Goal: Task Accomplishment & Management: Use online tool/utility

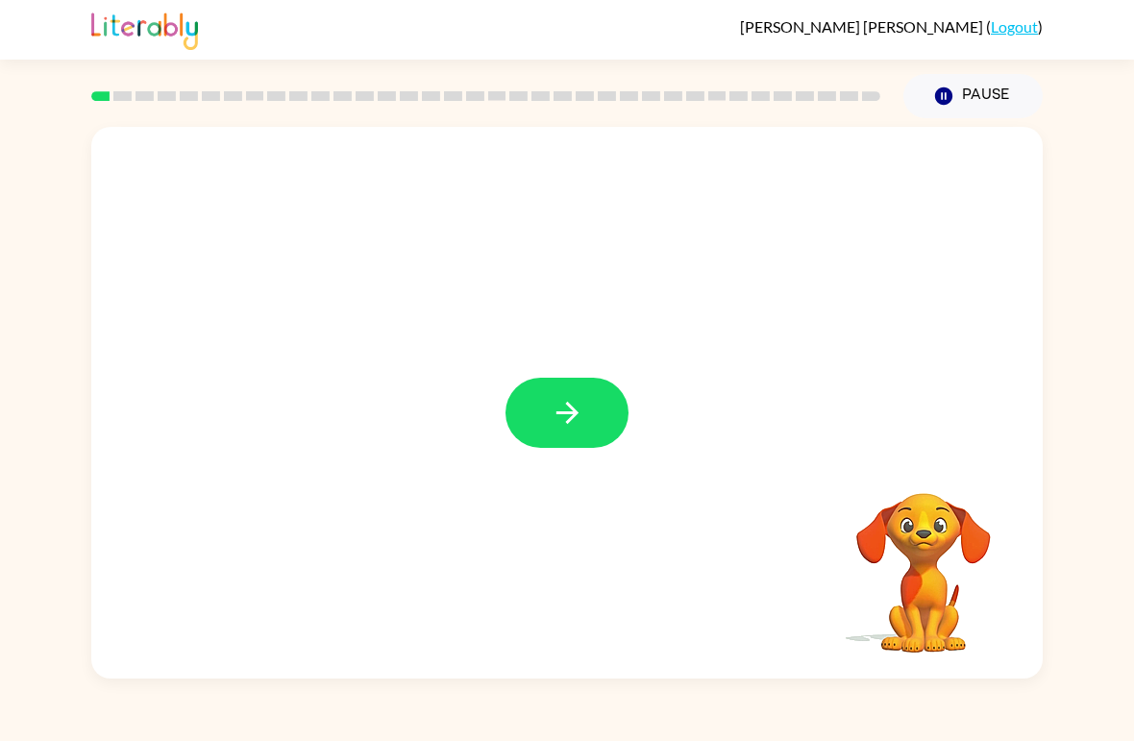
click at [568, 399] on icon "button" at bounding box center [568, 413] width 34 height 34
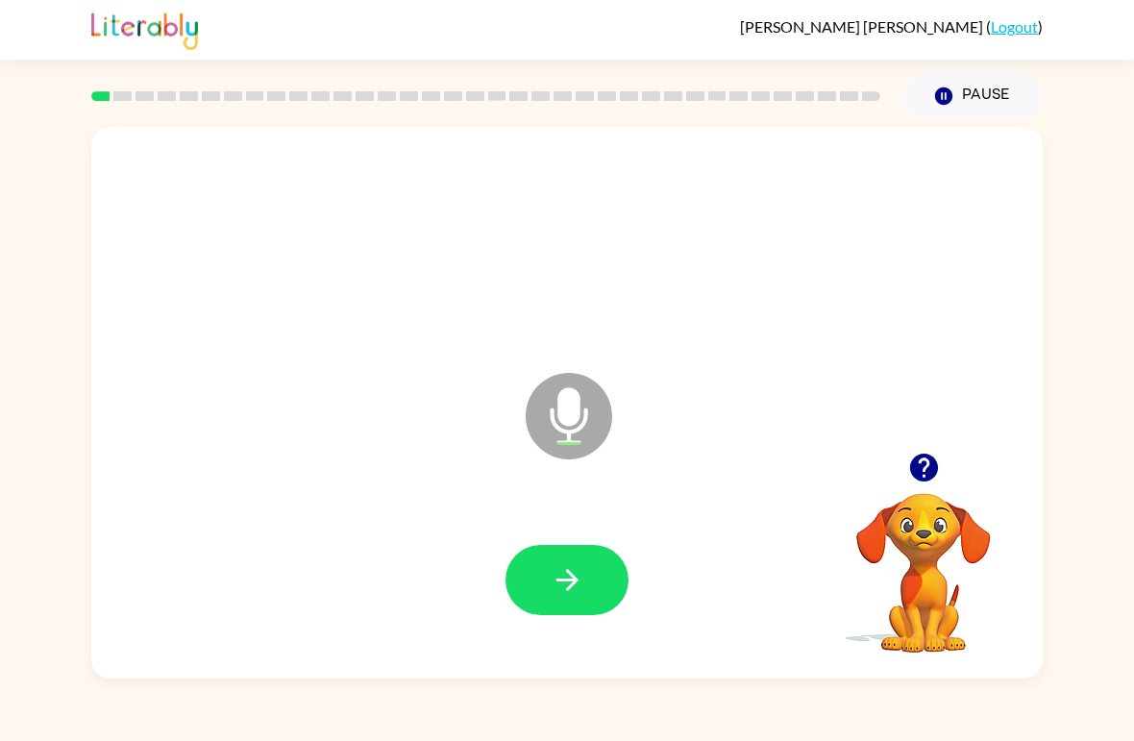
click at [578, 581] on icon "button" at bounding box center [568, 580] width 34 height 34
click at [539, 585] on button "button" at bounding box center [566, 580] width 123 height 70
click at [551, 581] on icon "button" at bounding box center [568, 580] width 34 height 34
click at [554, 588] on icon "button" at bounding box center [568, 580] width 34 height 34
click at [552, 583] on icon "button" at bounding box center [568, 580] width 34 height 34
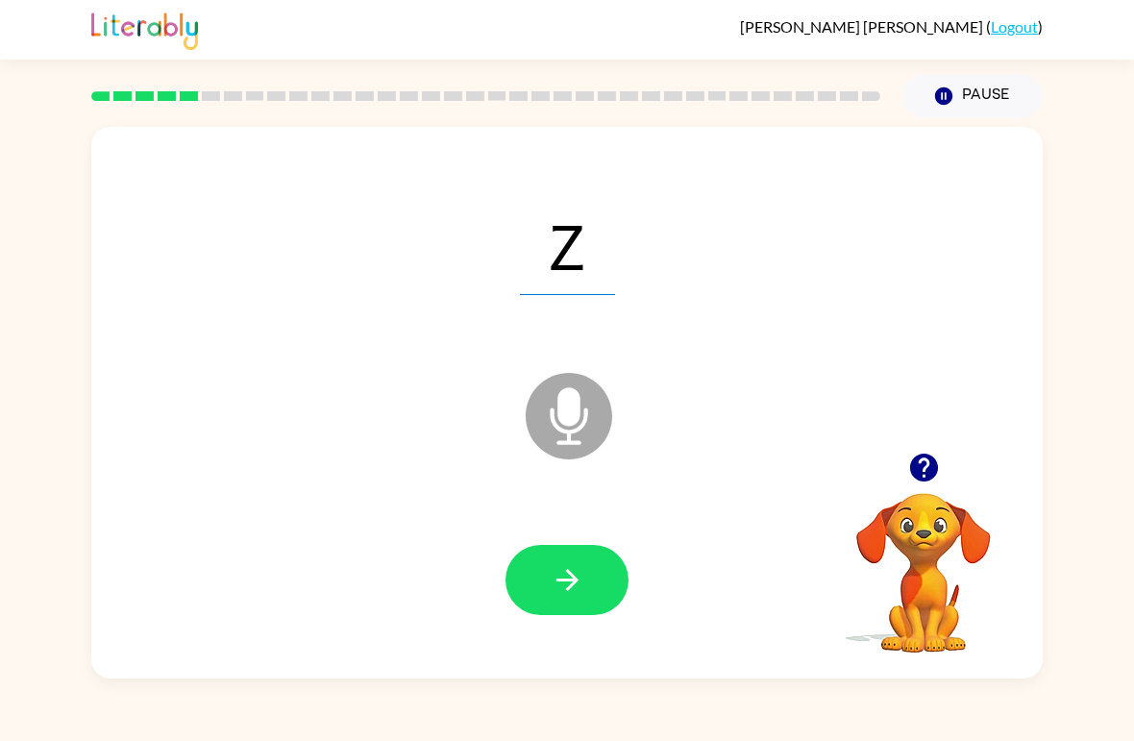
click at [552, 587] on icon "button" at bounding box center [568, 580] width 34 height 34
click at [535, 592] on button "button" at bounding box center [566, 580] width 123 height 70
click at [551, 584] on icon "button" at bounding box center [568, 580] width 34 height 34
click at [567, 588] on icon "button" at bounding box center [568, 580] width 34 height 34
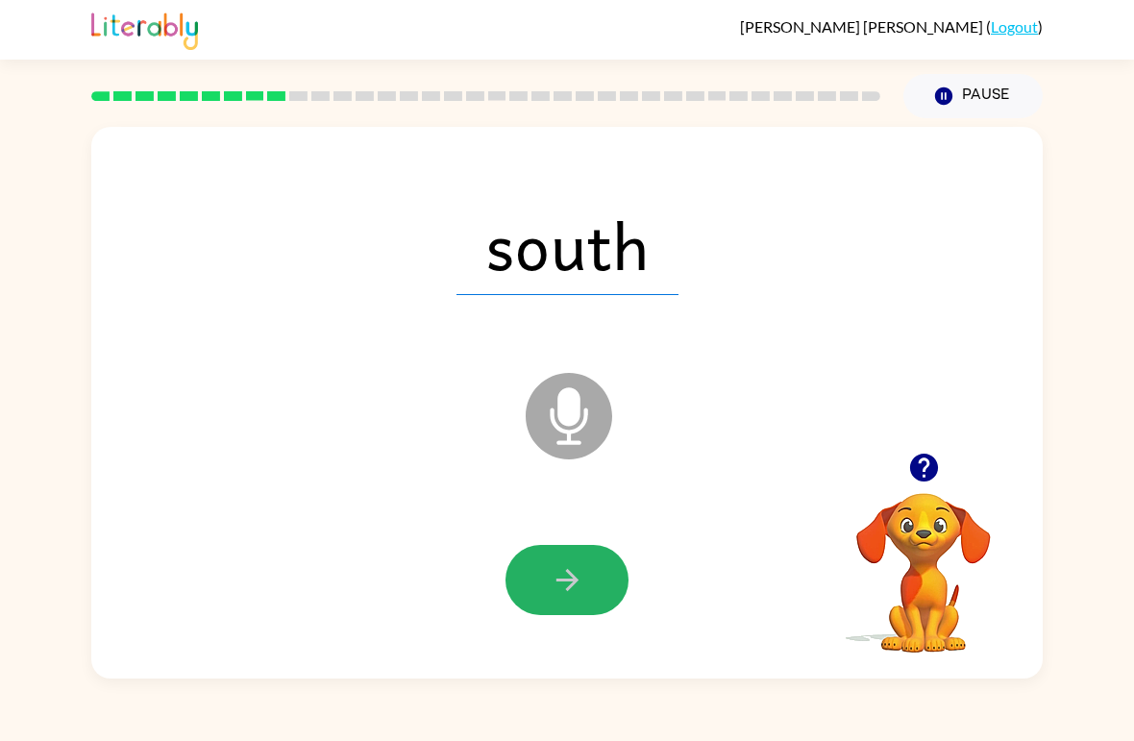
click at [551, 591] on icon "button" at bounding box center [568, 580] width 34 height 34
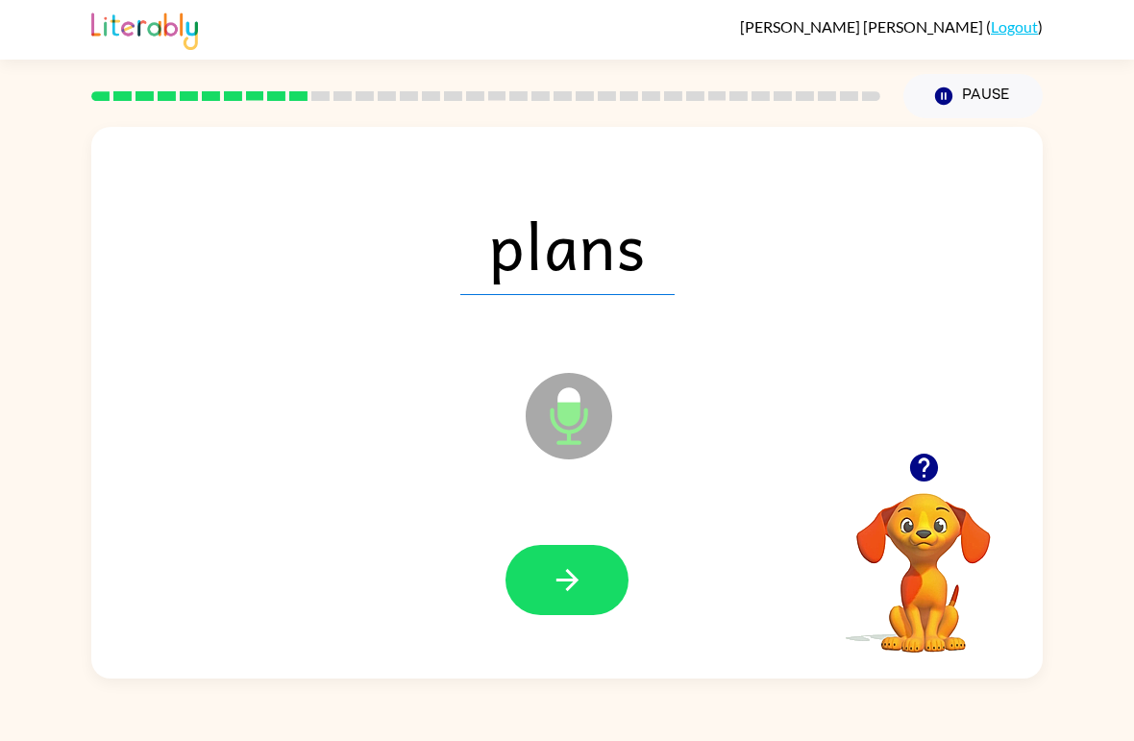
click at [587, 577] on button "button" at bounding box center [566, 580] width 123 height 70
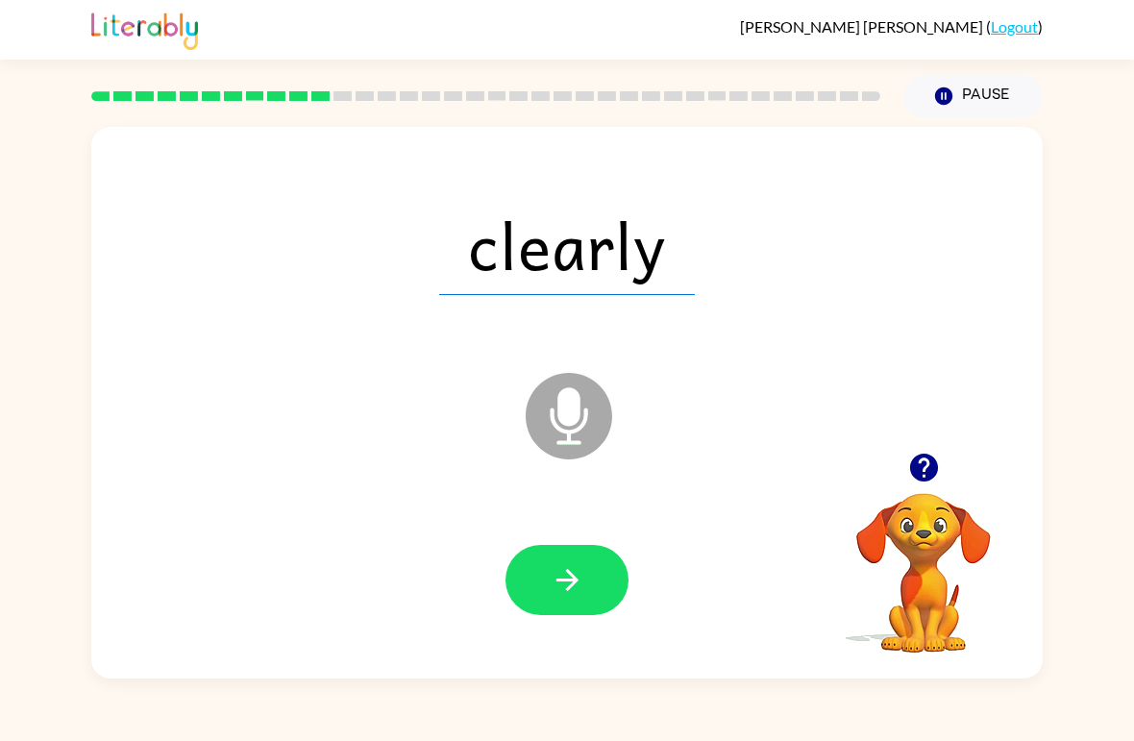
click at [545, 585] on button "button" at bounding box center [566, 580] width 123 height 70
click at [562, 587] on icon "button" at bounding box center [568, 580] width 34 height 34
click at [545, 596] on button "button" at bounding box center [566, 580] width 123 height 70
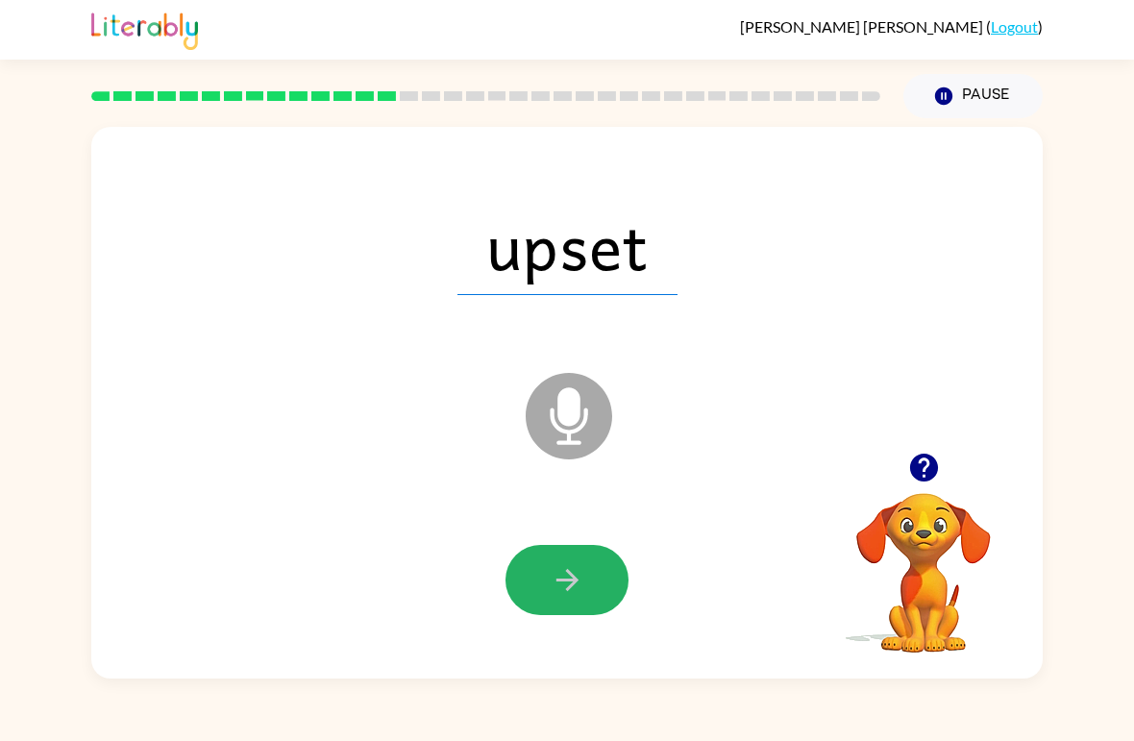
click at [551, 586] on icon "button" at bounding box center [568, 580] width 34 height 34
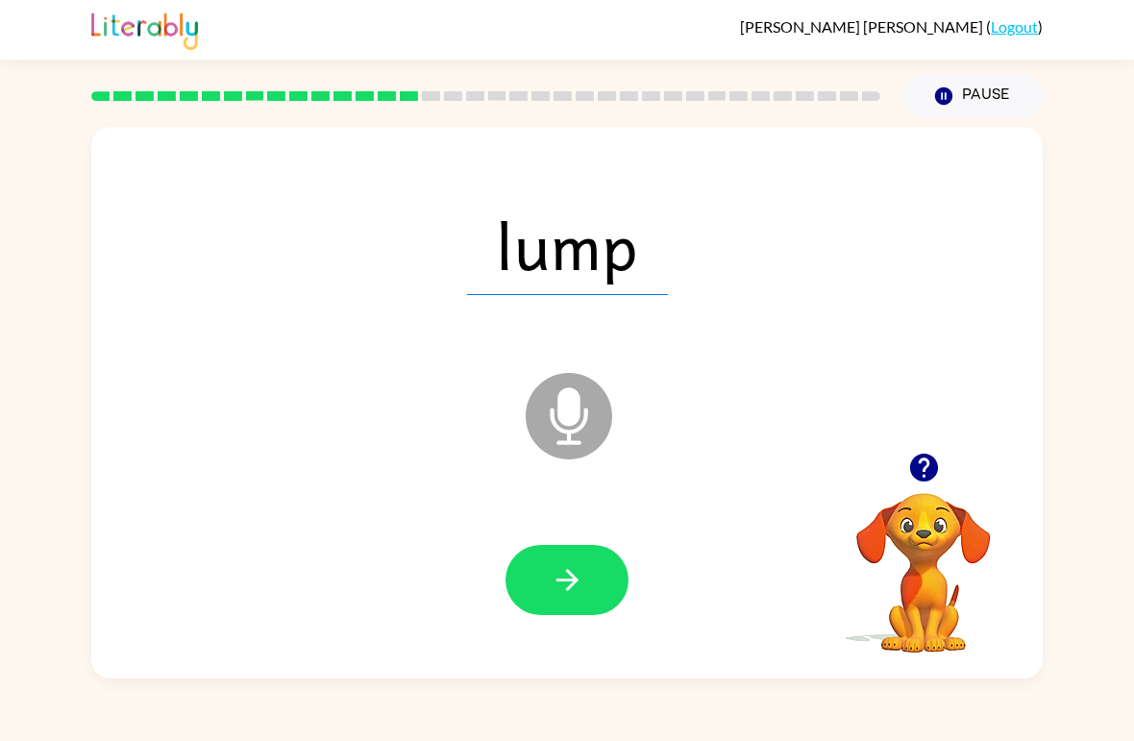
click at [566, 588] on icon "button" at bounding box center [568, 580] width 34 height 34
click at [559, 592] on icon "button" at bounding box center [568, 580] width 34 height 34
click at [551, 586] on icon "button" at bounding box center [568, 580] width 34 height 34
click at [555, 585] on icon "button" at bounding box center [568, 580] width 34 height 34
click at [563, 582] on icon "button" at bounding box center [566, 580] width 22 height 22
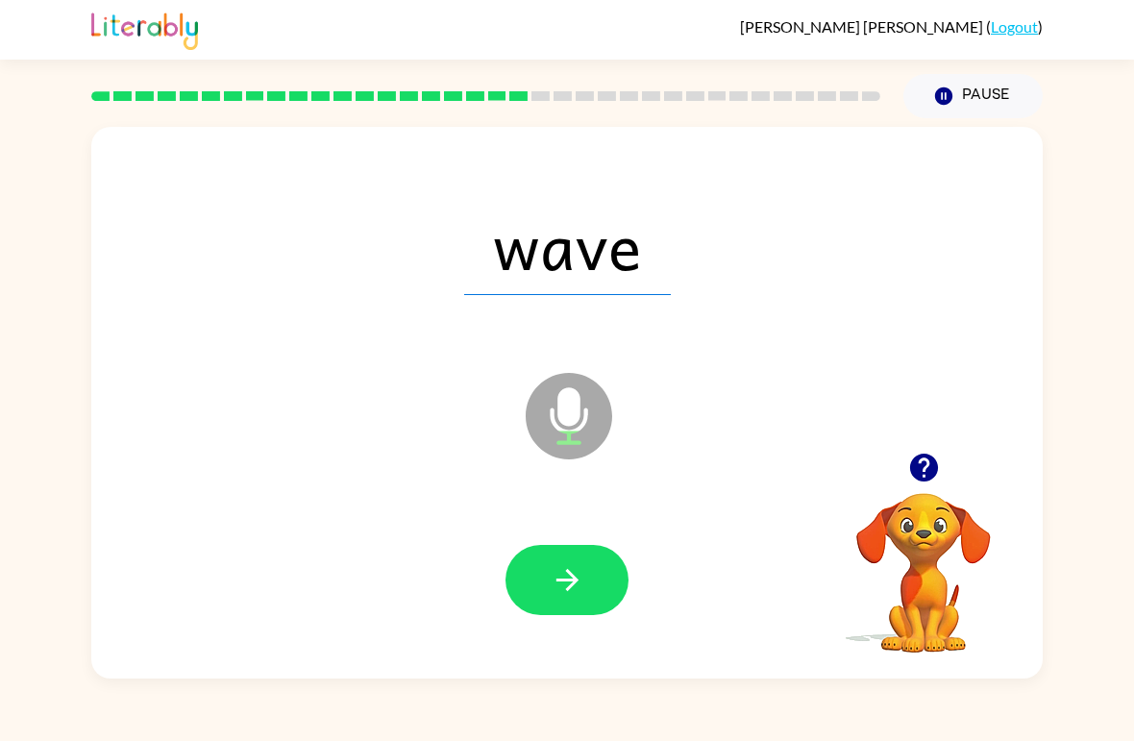
click at [562, 593] on icon "button" at bounding box center [568, 580] width 34 height 34
click at [569, 586] on icon "button" at bounding box center [568, 580] width 34 height 34
click at [560, 590] on icon "button" at bounding box center [568, 580] width 34 height 34
click at [558, 585] on icon "button" at bounding box center [568, 580] width 34 height 34
click at [543, 595] on button "button" at bounding box center [566, 580] width 123 height 70
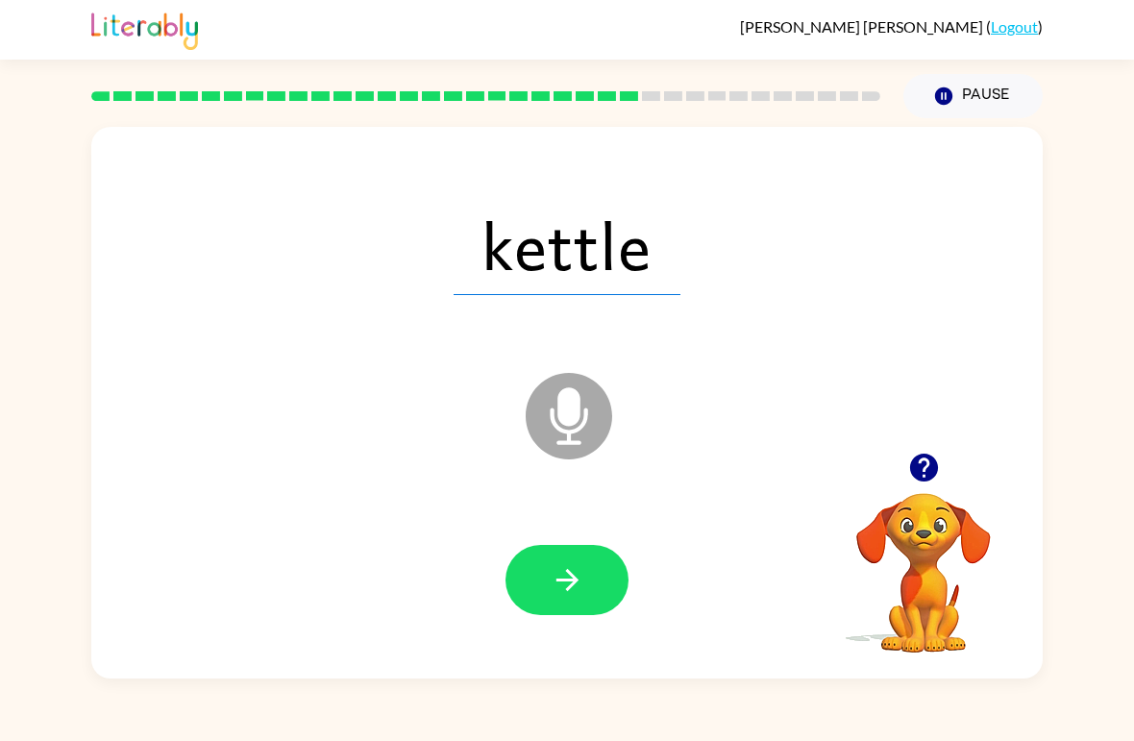
click at [562, 578] on icon "button" at bounding box center [568, 580] width 34 height 34
click at [552, 577] on icon "button" at bounding box center [568, 580] width 34 height 34
click at [563, 582] on icon "button" at bounding box center [566, 580] width 22 height 22
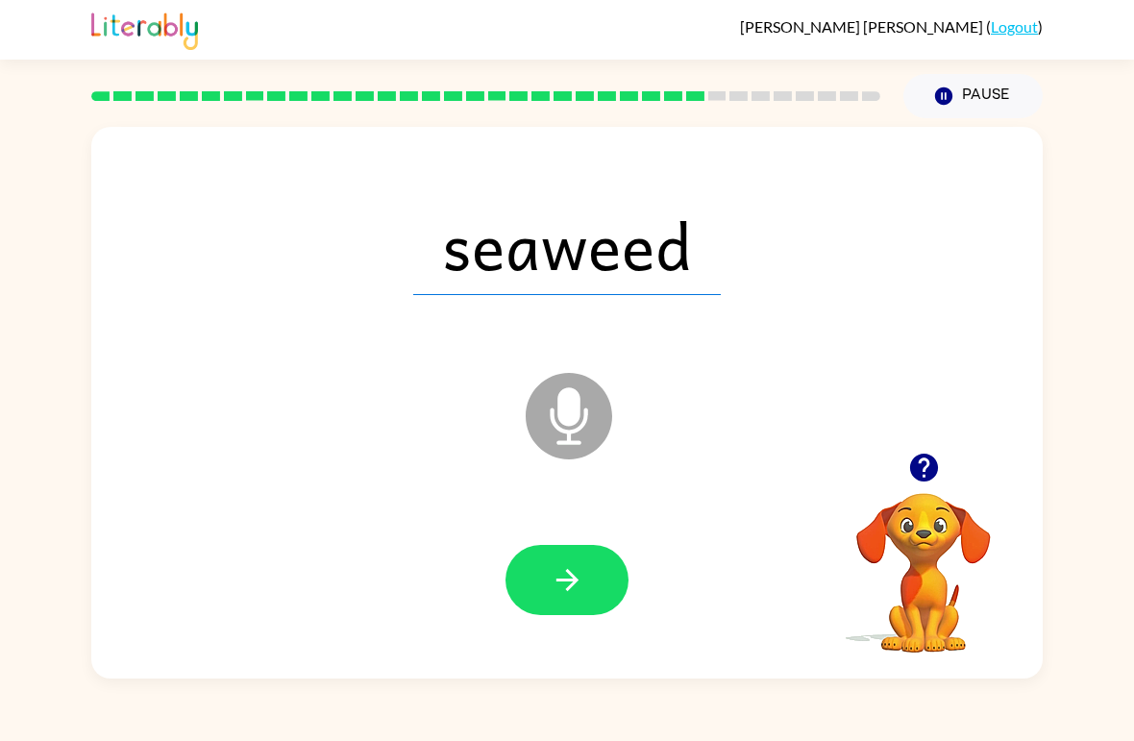
click at [568, 578] on icon "button" at bounding box center [568, 580] width 34 height 34
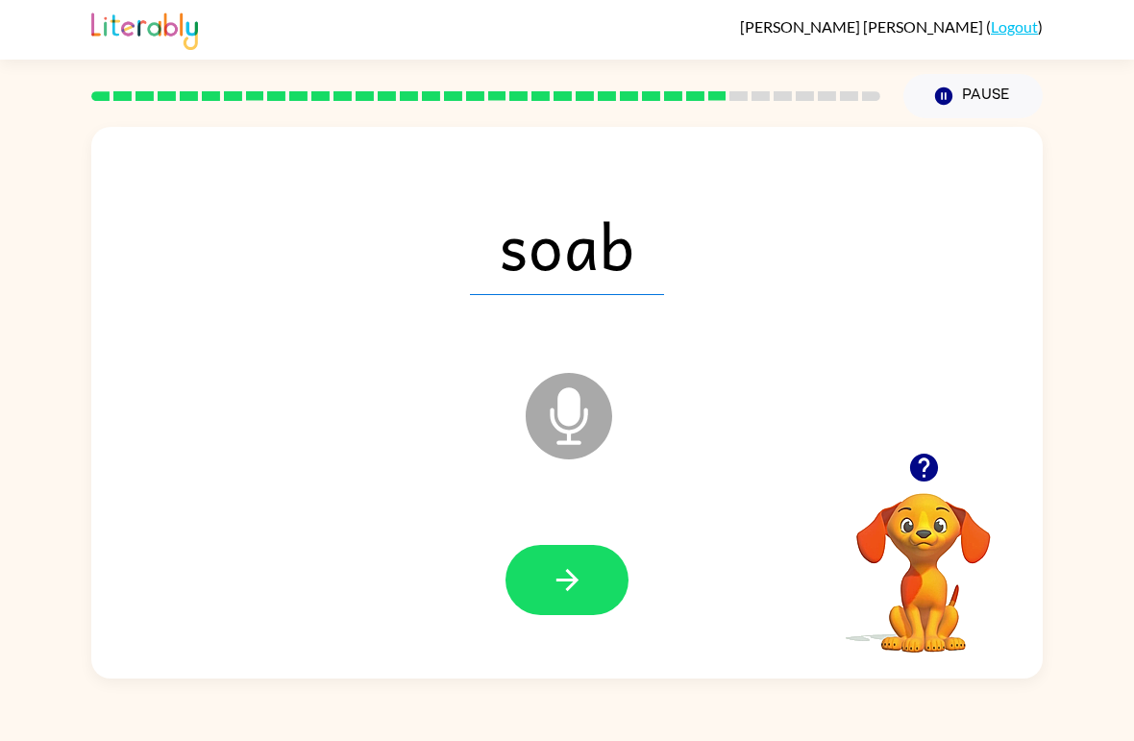
click at [552, 590] on icon "button" at bounding box center [568, 580] width 34 height 34
click at [555, 581] on icon "button" at bounding box center [568, 580] width 34 height 34
click at [552, 585] on icon "button" at bounding box center [568, 580] width 34 height 34
click at [556, 583] on icon "button" at bounding box center [568, 580] width 34 height 34
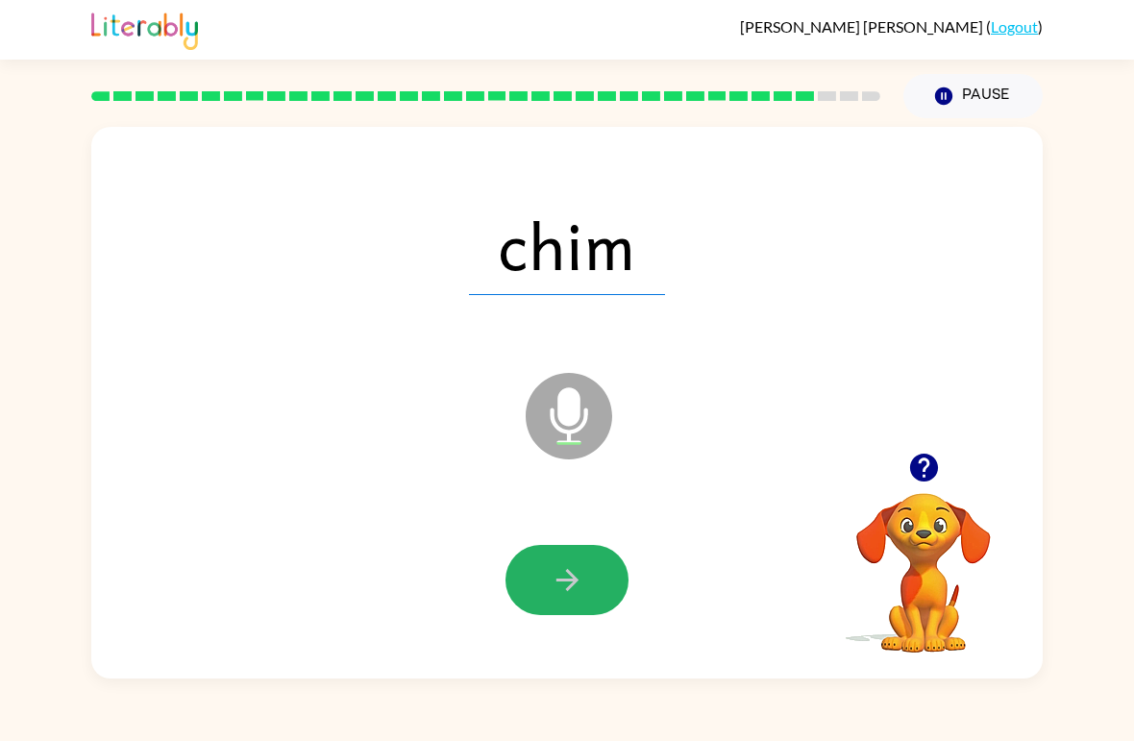
click at [541, 578] on button "button" at bounding box center [566, 580] width 123 height 70
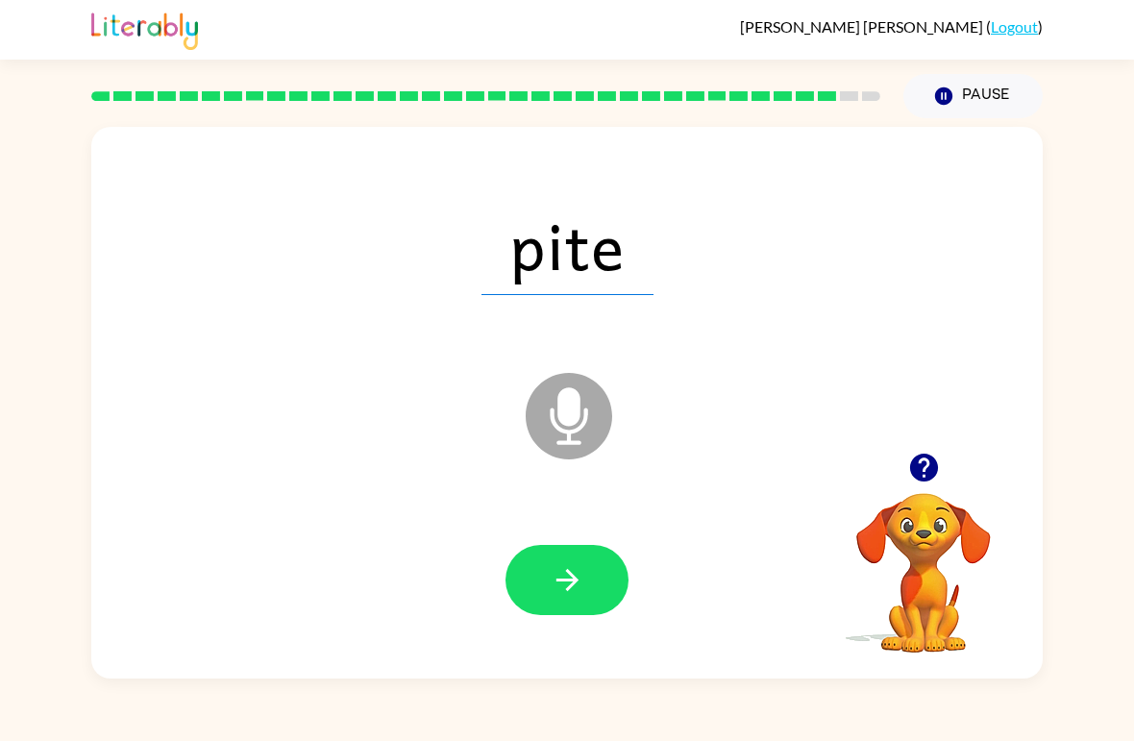
click at [556, 591] on icon "button" at bounding box center [568, 580] width 34 height 34
click at [551, 583] on icon "button" at bounding box center [568, 580] width 34 height 34
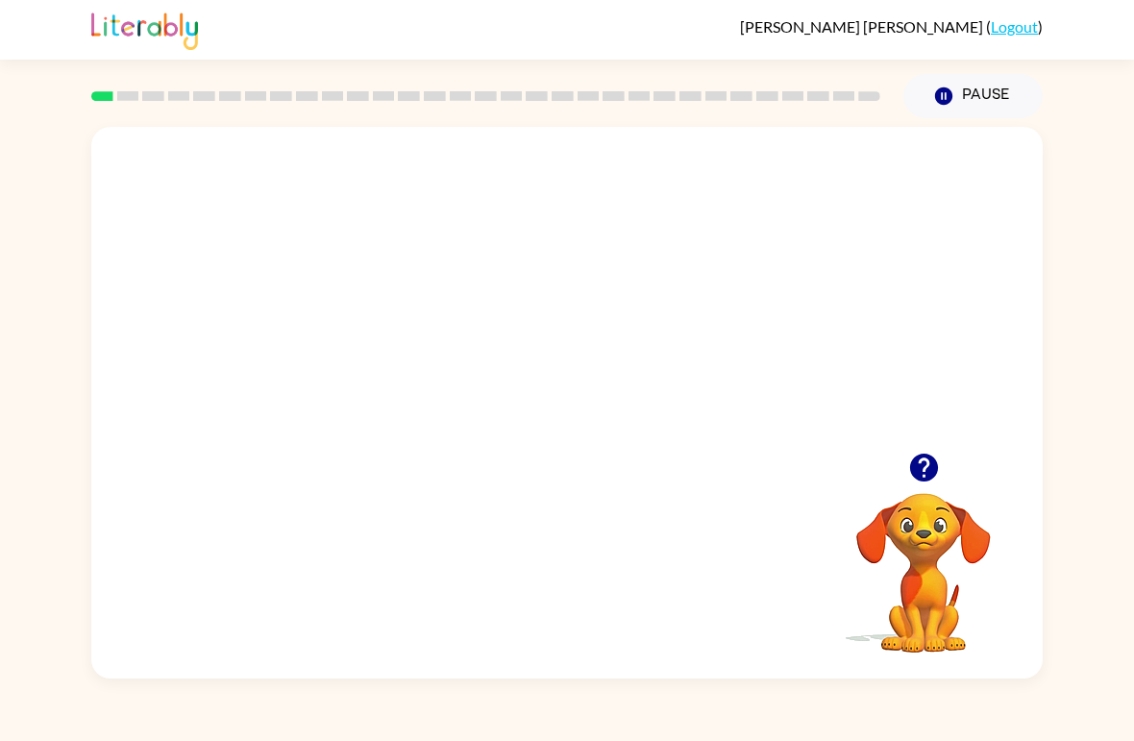
click at [505, 310] on video "Your browser must support playing .mp4 files to use Literably. Please try using…" at bounding box center [566, 290] width 951 height 326
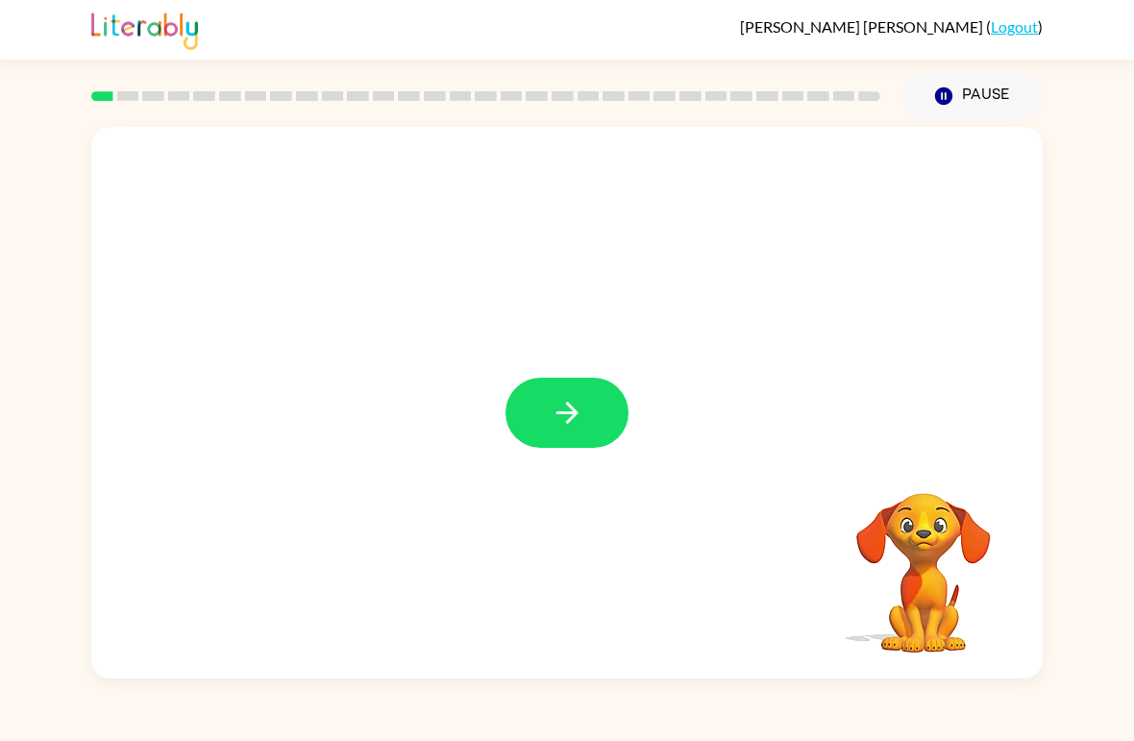
click at [564, 437] on button "button" at bounding box center [566, 413] width 123 height 70
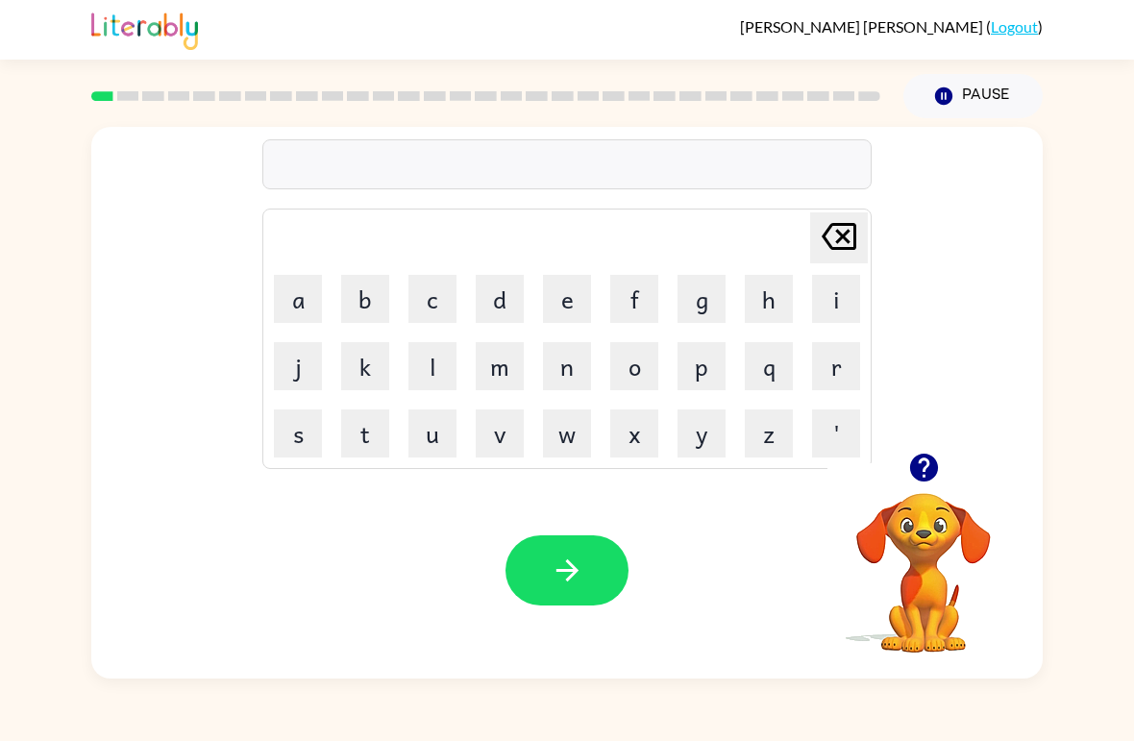
click at [833, 369] on button "r" at bounding box center [836, 366] width 48 height 48
click at [427, 445] on button "u" at bounding box center [432, 433] width 48 height 48
click at [359, 288] on button "b" at bounding box center [365, 299] width 48 height 48
click at [560, 577] on icon "button" at bounding box center [568, 570] width 34 height 34
click at [513, 371] on button "m" at bounding box center [500, 366] width 48 height 48
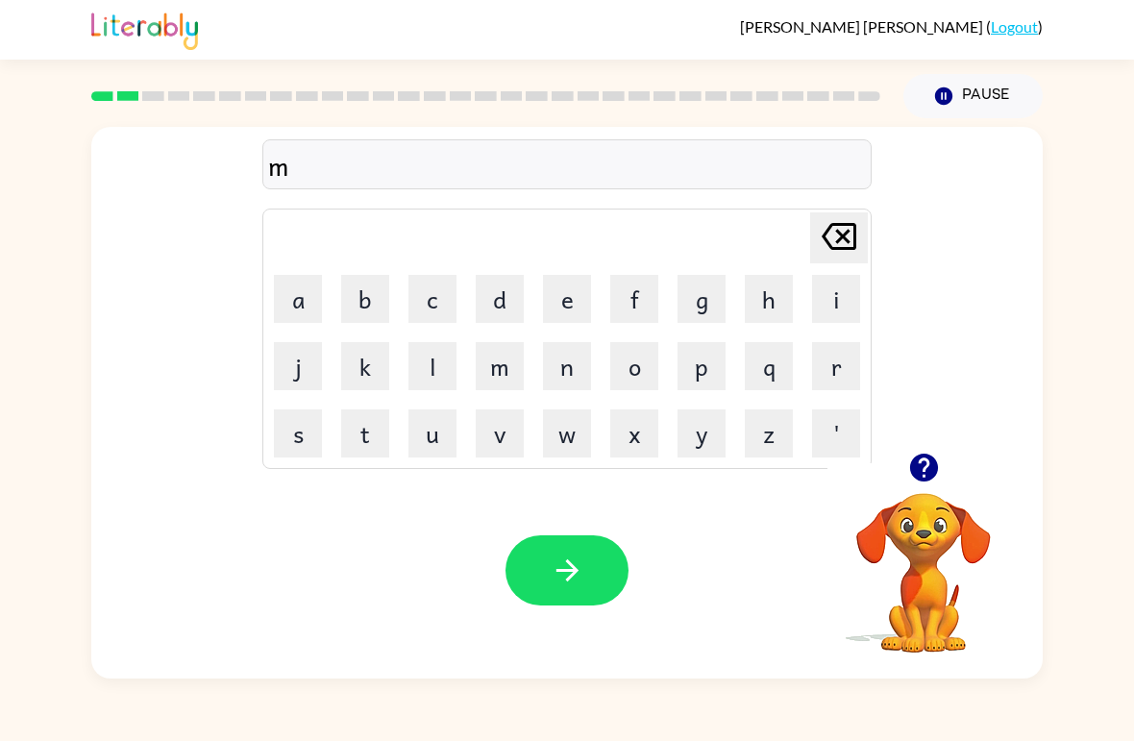
click at [643, 373] on button "o" at bounding box center [634, 366] width 48 height 48
click at [436, 427] on button "u" at bounding box center [432, 433] width 48 height 48
click at [354, 436] on button "t" at bounding box center [365, 433] width 48 height 48
click at [768, 296] on button "h" at bounding box center [769, 299] width 48 height 48
click at [592, 575] on button "button" at bounding box center [566, 570] width 123 height 70
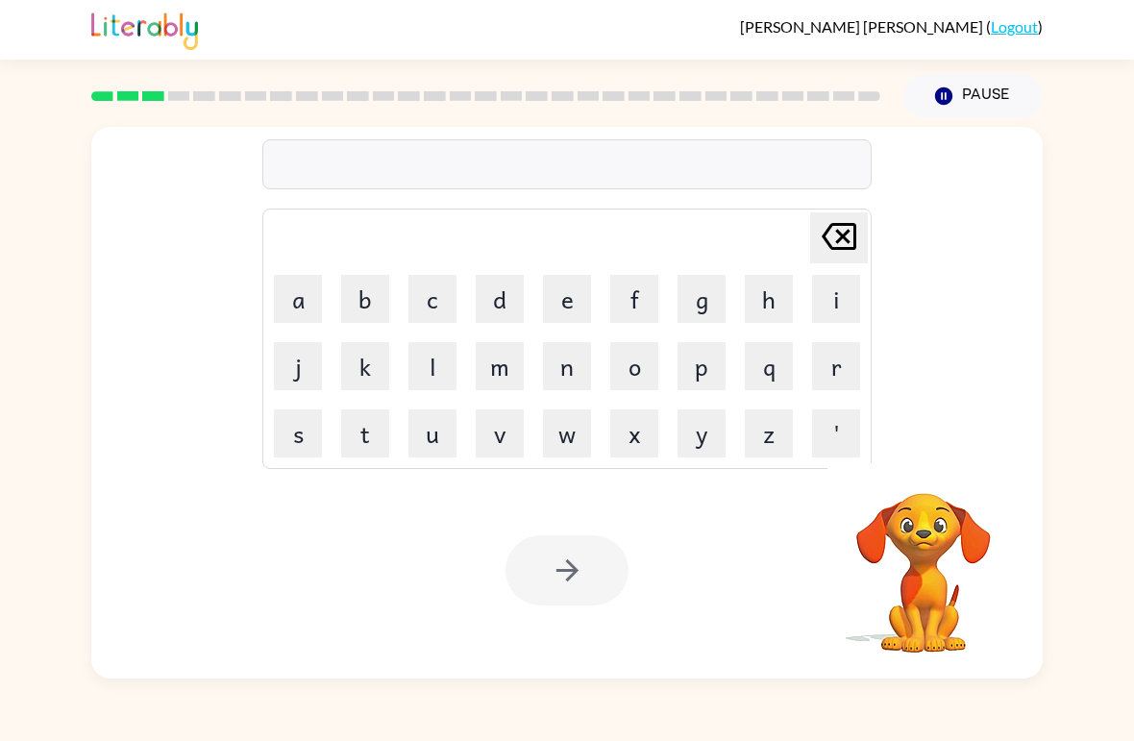
click at [500, 309] on button "d" at bounding box center [500, 299] width 48 height 48
click at [567, 310] on button "e" at bounding box center [567, 299] width 48 height 48
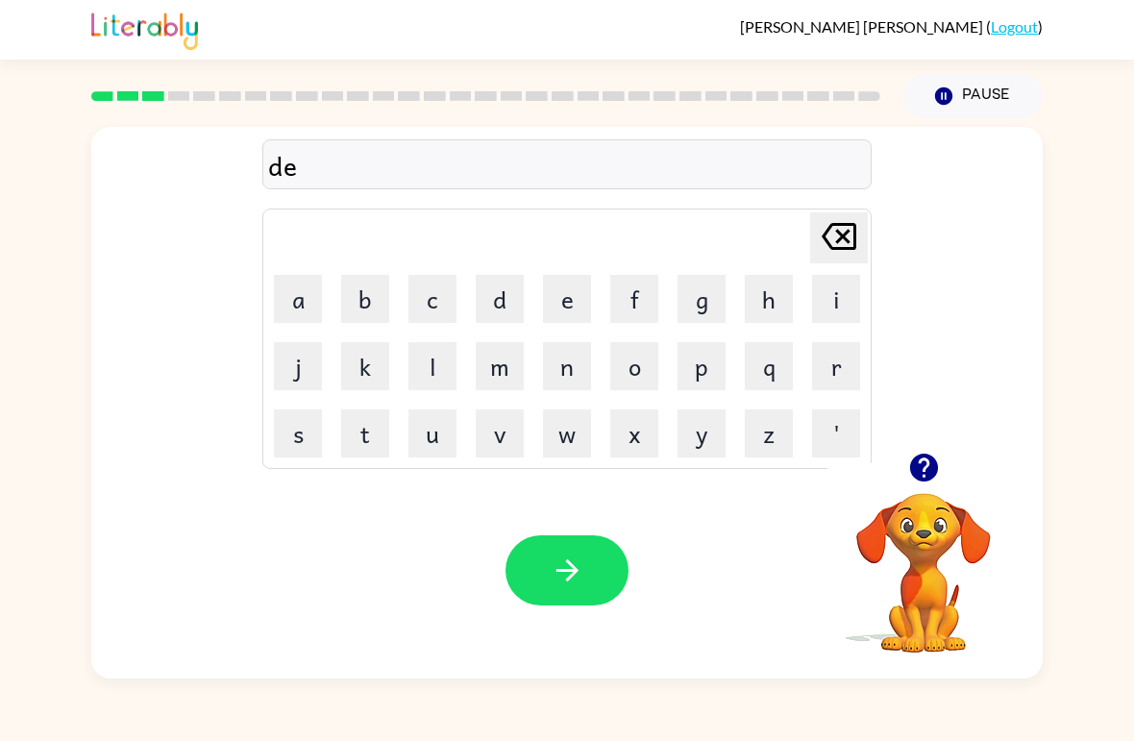
click at [567, 370] on button "n" at bounding box center [567, 366] width 48 height 48
click at [590, 578] on button "button" at bounding box center [566, 570] width 123 height 70
click at [300, 439] on button "s" at bounding box center [298, 433] width 48 height 48
click at [704, 369] on button "p" at bounding box center [701, 366] width 48 height 48
click at [640, 371] on button "o" at bounding box center [634, 366] width 48 height 48
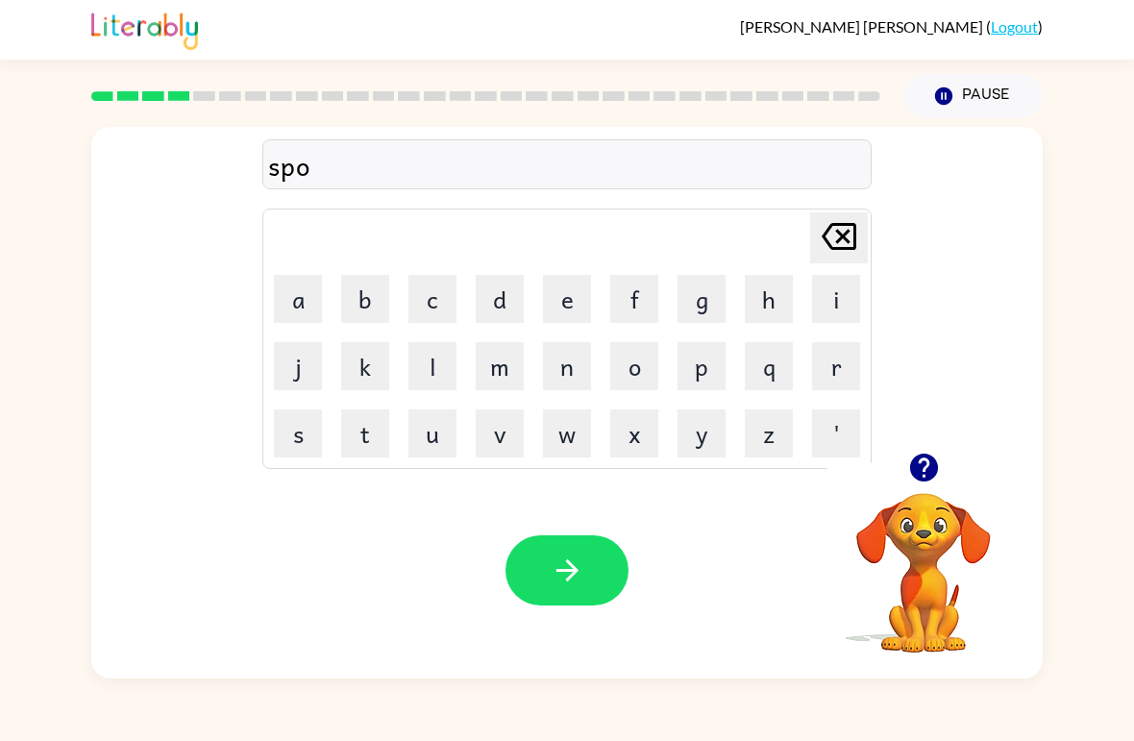
click at [370, 432] on button "t" at bounding box center [365, 433] width 48 height 48
click at [560, 577] on icon "button" at bounding box center [568, 570] width 34 height 34
click at [303, 434] on button "s" at bounding box center [298, 433] width 48 height 48
click at [557, 446] on button "w" at bounding box center [567, 433] width 48 height 48
click at [576, 293] on button "e" at bounding box center [567, 299] width 48 height 48
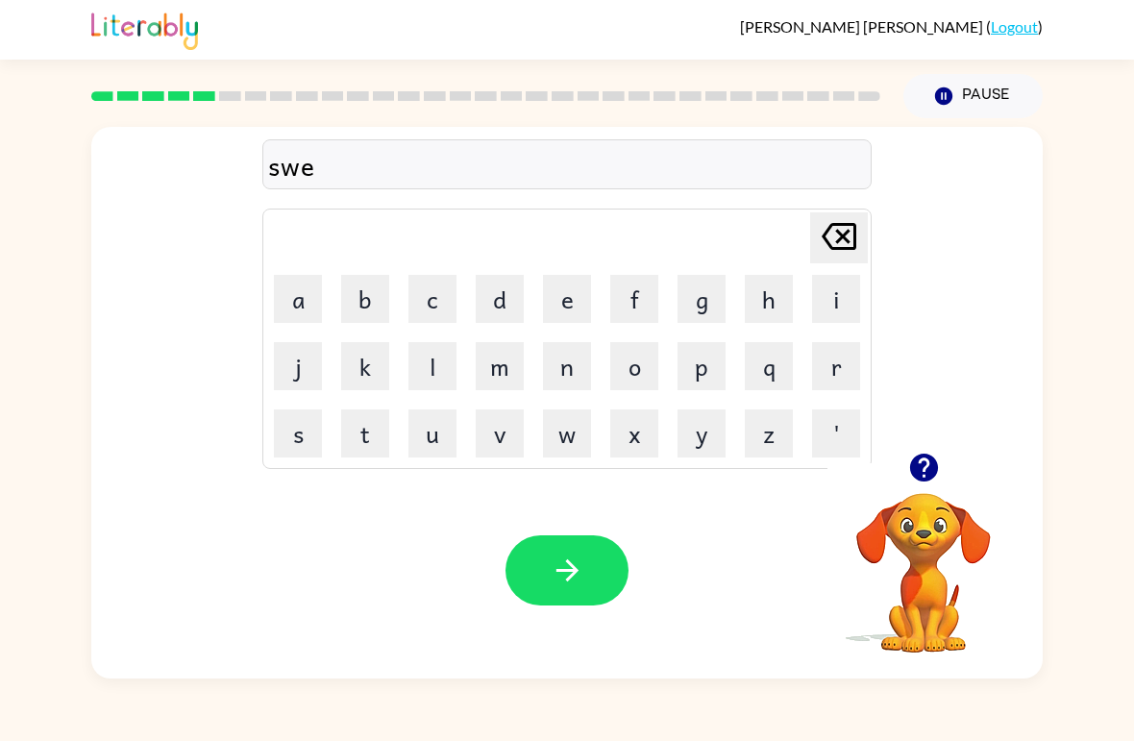
click at [708, 376] on button "p" at bounding box center [701, 366] width 48 height 48
click at [569, 308] on button "e" at bounding box center [567, 299] width 48 height 48
click at [518, 307] on button "d" at bounding box center [500, 299] width 48 height 48
click at [587, 572] on button "button" at bounding box center [566, 570] width 123 height 70
click at [702, 361] on button "p" at bounding box center [701, 366] width 48 height 48
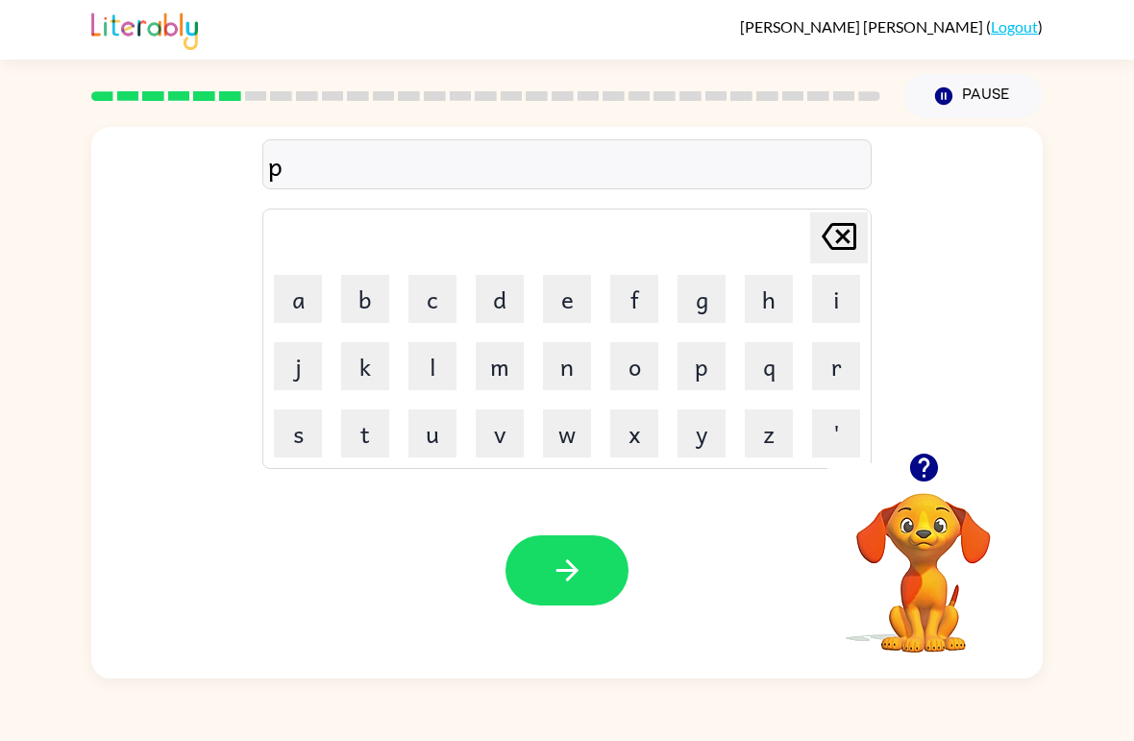
click at [829, 302] on button "i" at bounding box center [836, 299] width 48 height 48
click at [561, 304] on button "e" at bounding box center [567, 299] width 48 height 48
click at [560, 563] on icon "button" at bounding box center [568, 570] width 34 height 34
click at [425, 297] on button "c" at bounding box center [432, 299] width 48 height 48
click at [314, 294] on button "a" at bounding box center [298, 299] width 48 height 48
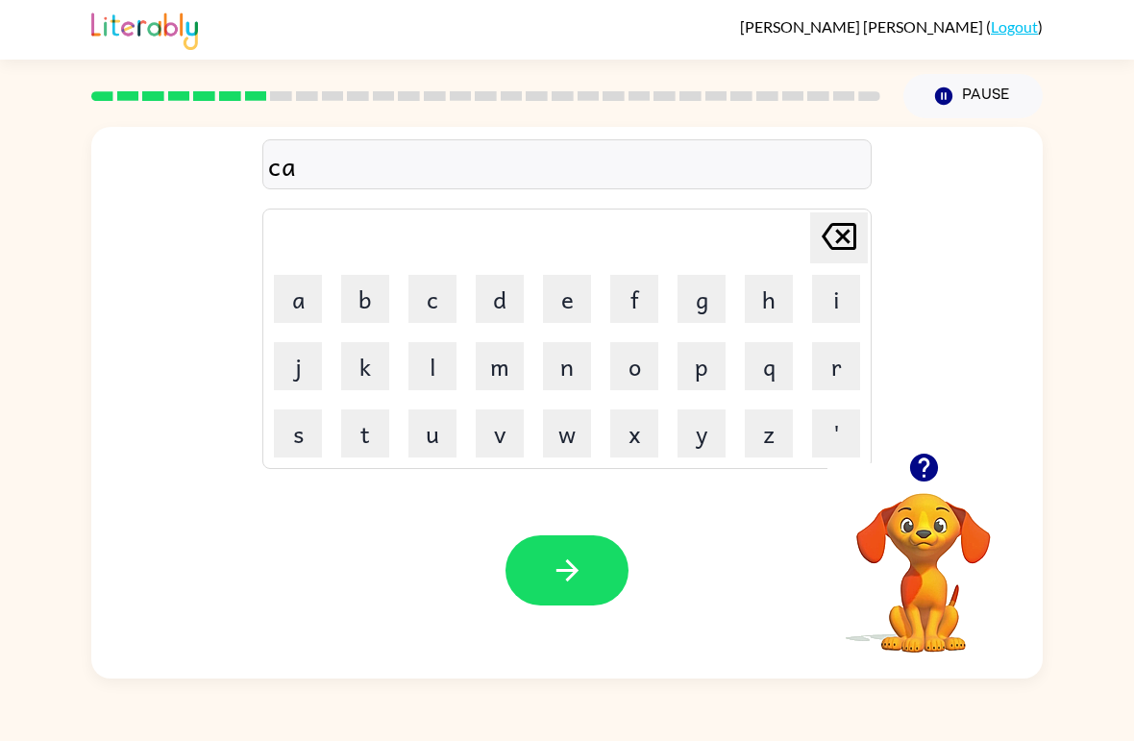
click at [572, 372] on button "n" at bounding box center [567, 366] width 48 height 48
click at [490, 313] on button "d" at bounding box center [500, 299] width 48 height 48
click at [577, 302] on button "e" at bounding box center [567, 299] width 48 height 48
click at [436, 365] on button "l" at bounding box center [432, 366] width 48 height 48
click at [597, 571] on button "button" at bounding box center [566, 570] width 123 height 70
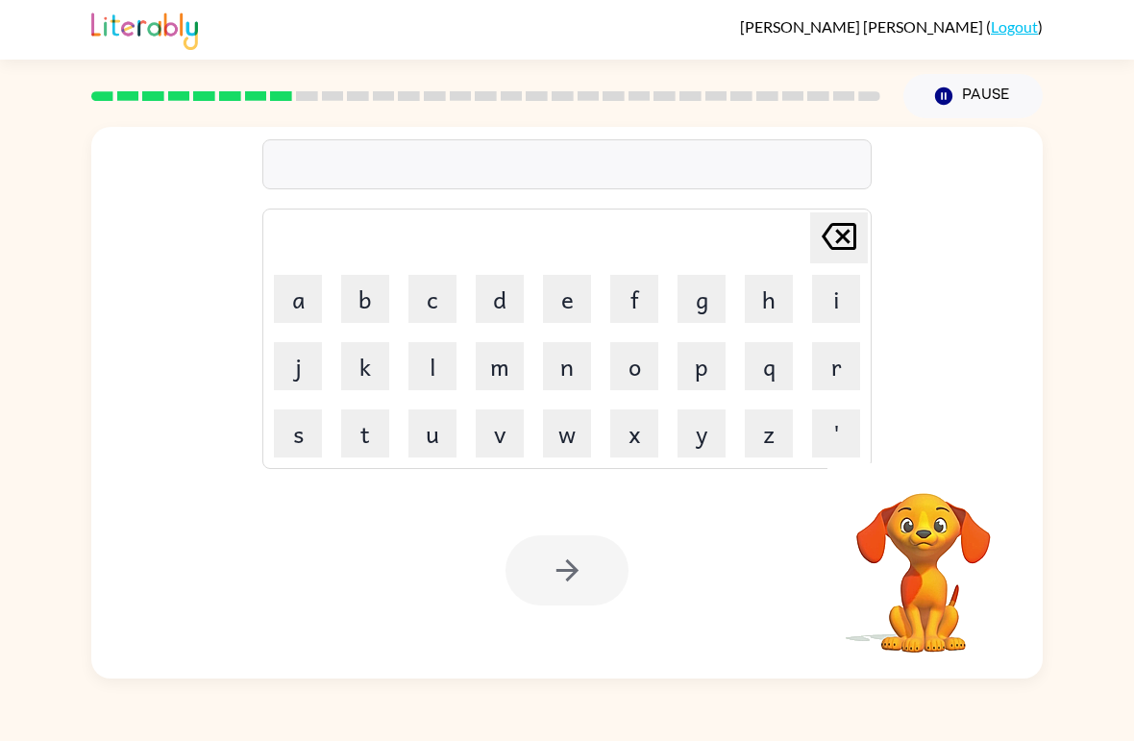
click at [357, 317] on button "b" at bounding box center [365, 299] width 48 height 48
click at [304, 302] on button "a" at bounding box center [298, 299] width 48 height 48
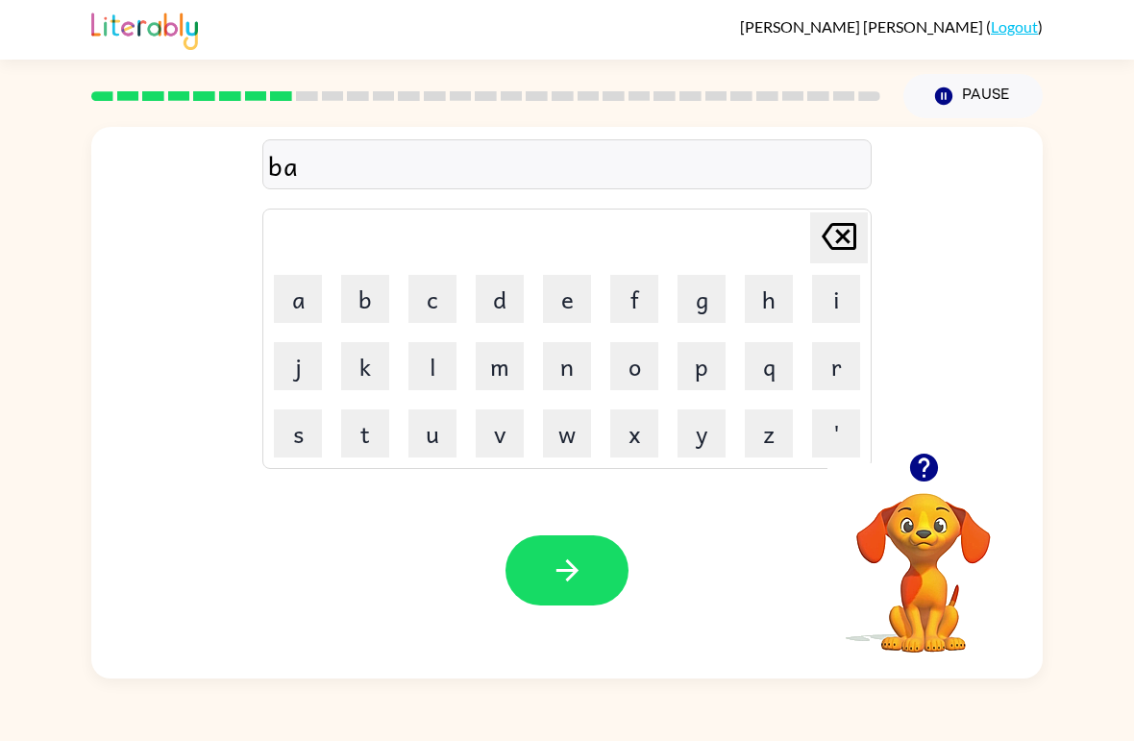
click at [369, 445] on button "t" at bounding box center [365, 433] width 48 height 48
click at [768, 298] on button "h" at bounding box center [769, 299] width 48 height 48
click at [558, 585] on icon "button" at bounding box center [568, 570] width 34 height 34
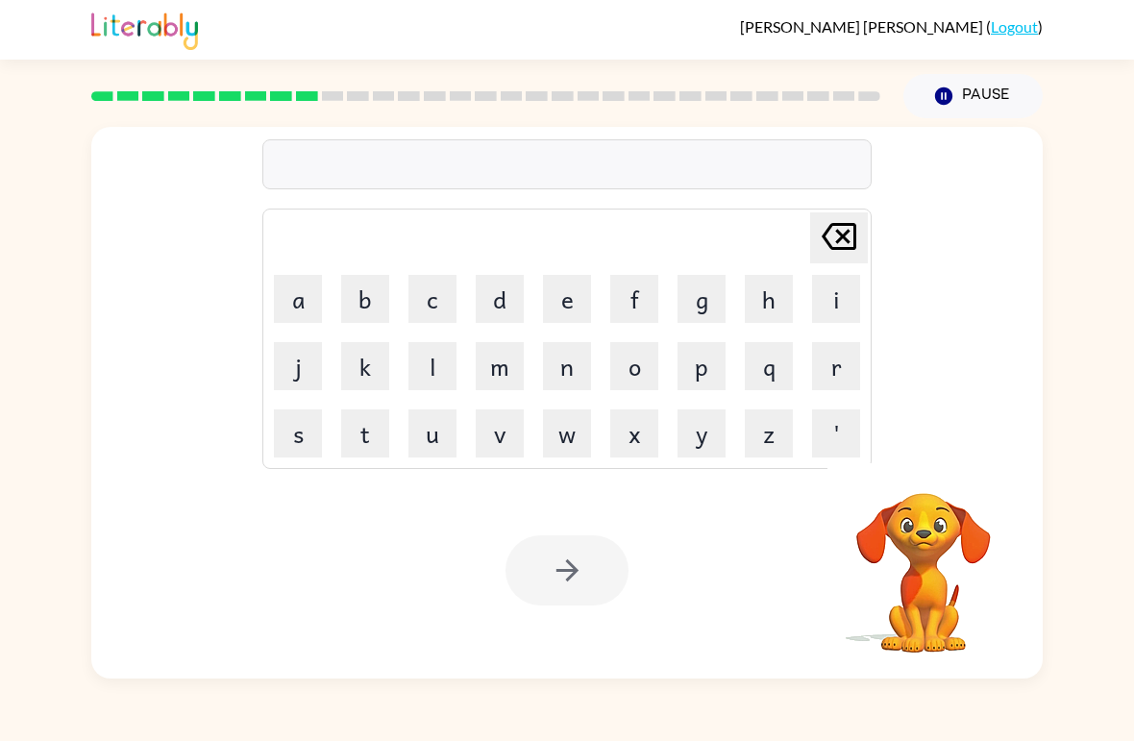
click at [422, 308] on button "c" at bounding box center [432, 299] width 48 height 48
click at [427, 380] on button "l" at bounding box center [432, 366] width 48 height 48
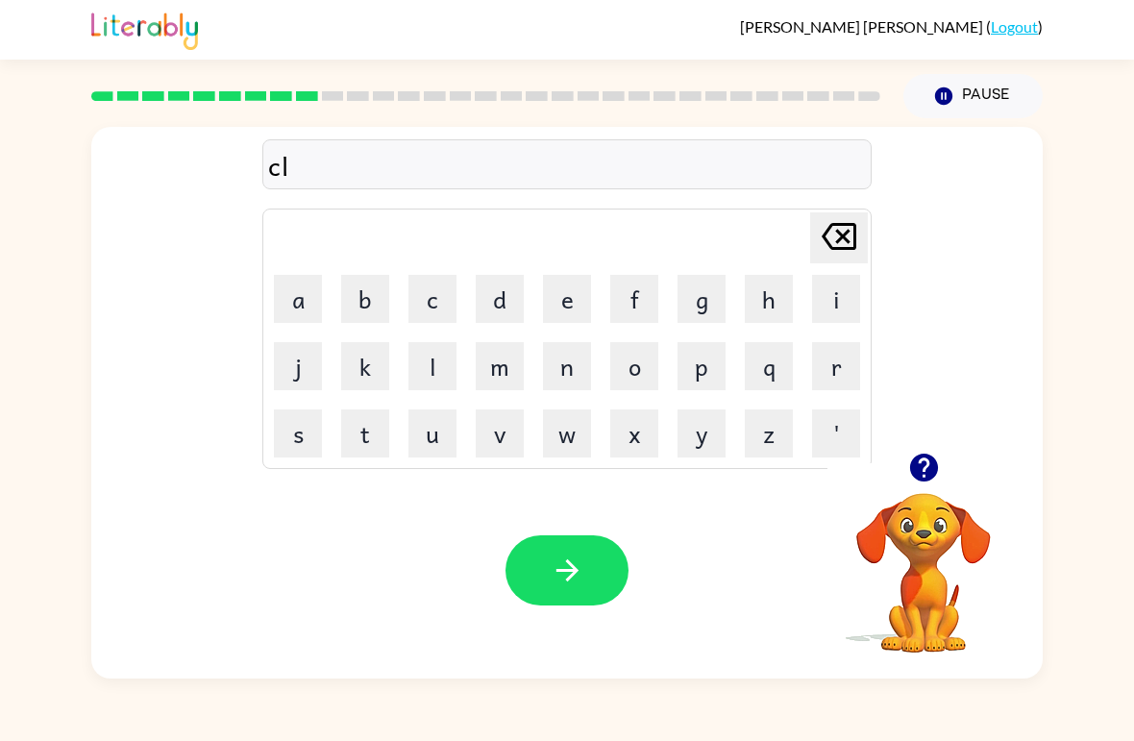
click at [641, 370] on button "o" at bounding box center [634, 366] width 48 height 48
click at [430, 429] on button "u" at bounding box center [432, 433] width 48 height 48
click at [847, 235] on icon "Delete Delete last character input" at bounding box center [839, 236] width 46 height 46
click at [564, 451] on button "w" at bounding box center [567, 433] width 48 height 48
click at [569, 371] on button "n" at bounding box center [567, 366] width 48 height 48
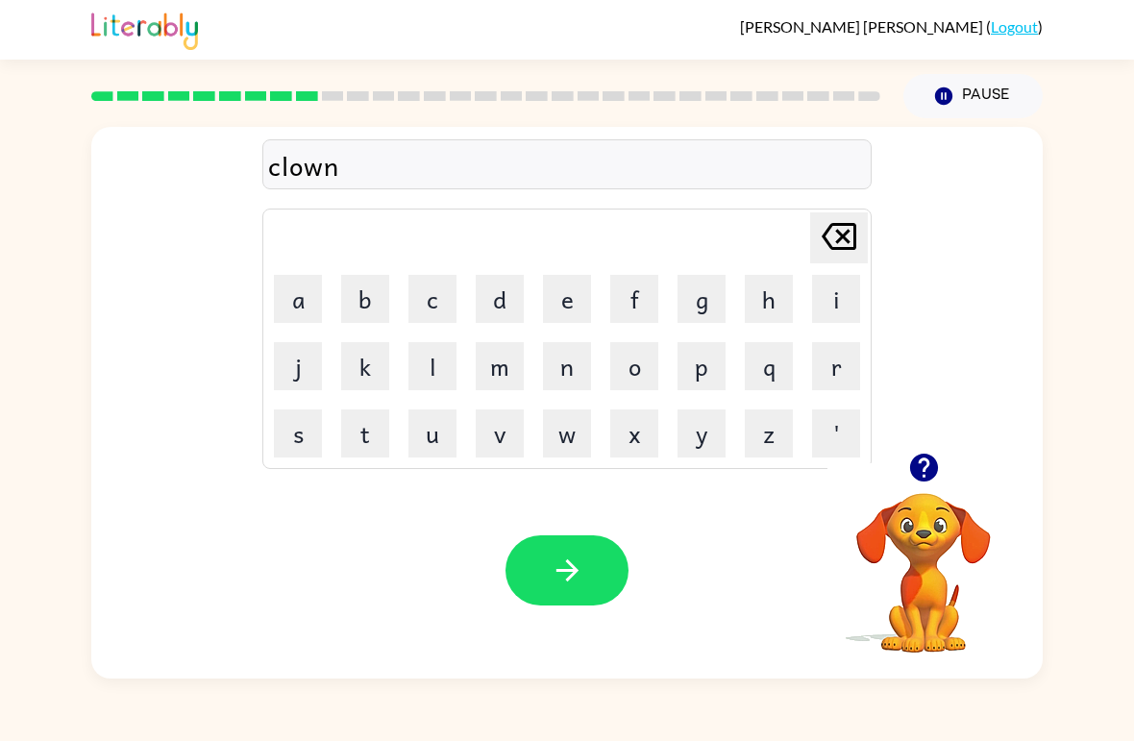
click at [580, 572] on icon "button" at bounding box center [568, 570] width 34 height 34
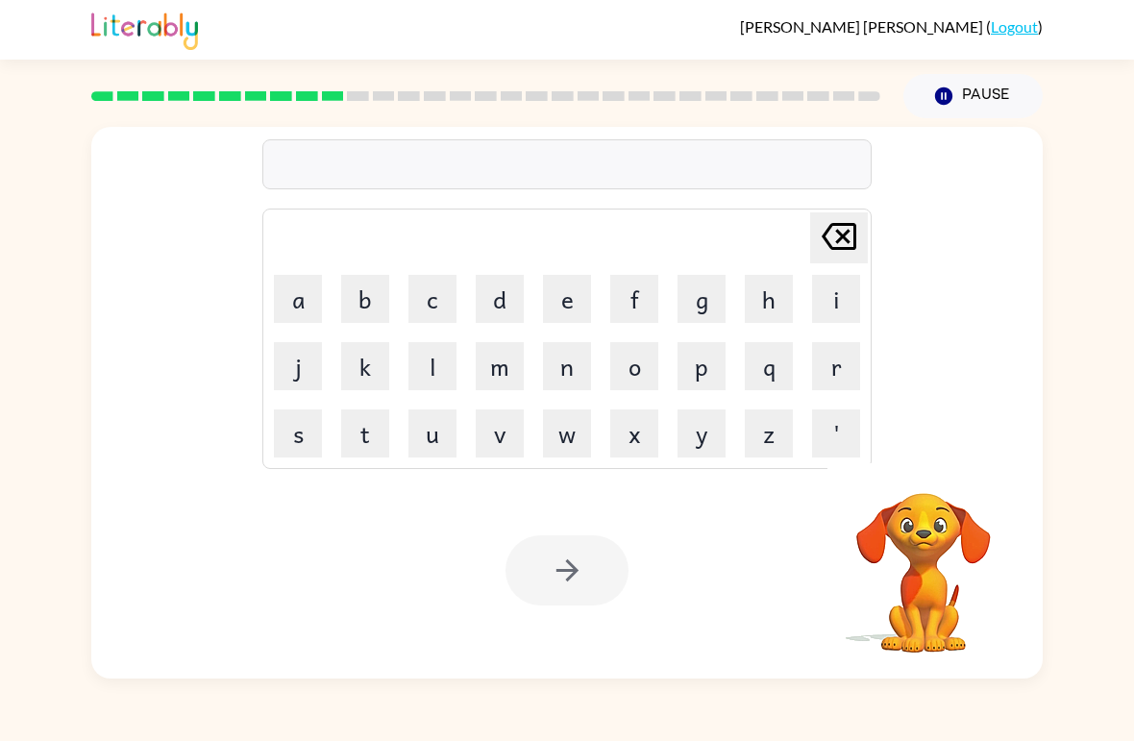
click at [556, 574] on div at bounding box center [566, 570] width 123 height 70
click at [915, 483] on video "Your browser must support playing .mp4 files to use Literably. Please try using…" at bounding box center [923, 559] width 192 height 192
click at [291, 440] on button "s" at bounding box center [298, 433] width 48 height 48
click at [773, 307] on button "h" at bounding box center [769, 299] width 48 height 48
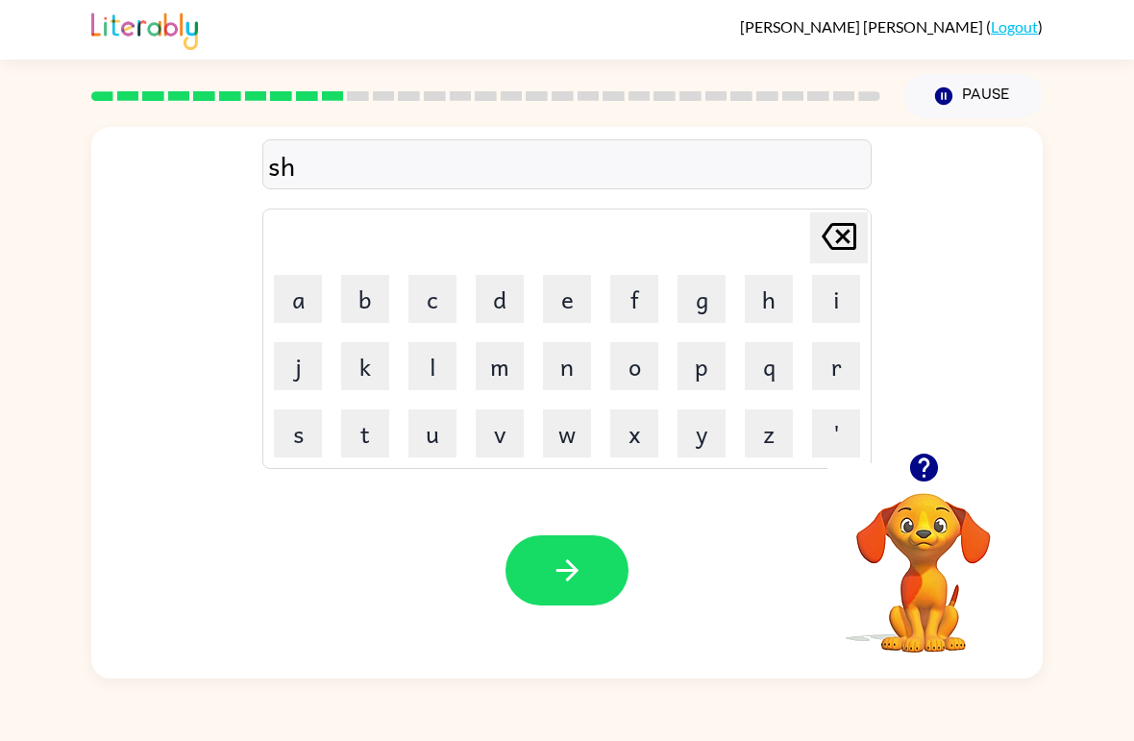
click at [642, 376] on button "o" at bounding box center [634, 366] width 48 height 48
click at [420, 313] on button "c" at bounding box center [432, 299] width 48 height 48
click at [369, 371] on button "k" at bounding box center [365, 366] width 48 height 48
click at [574, 564] on icon "button" at bounding box center [568, 570] width 34 height 34
click at [706, 305] on button "g" at bounding box center [701, 299] width 48 height 48
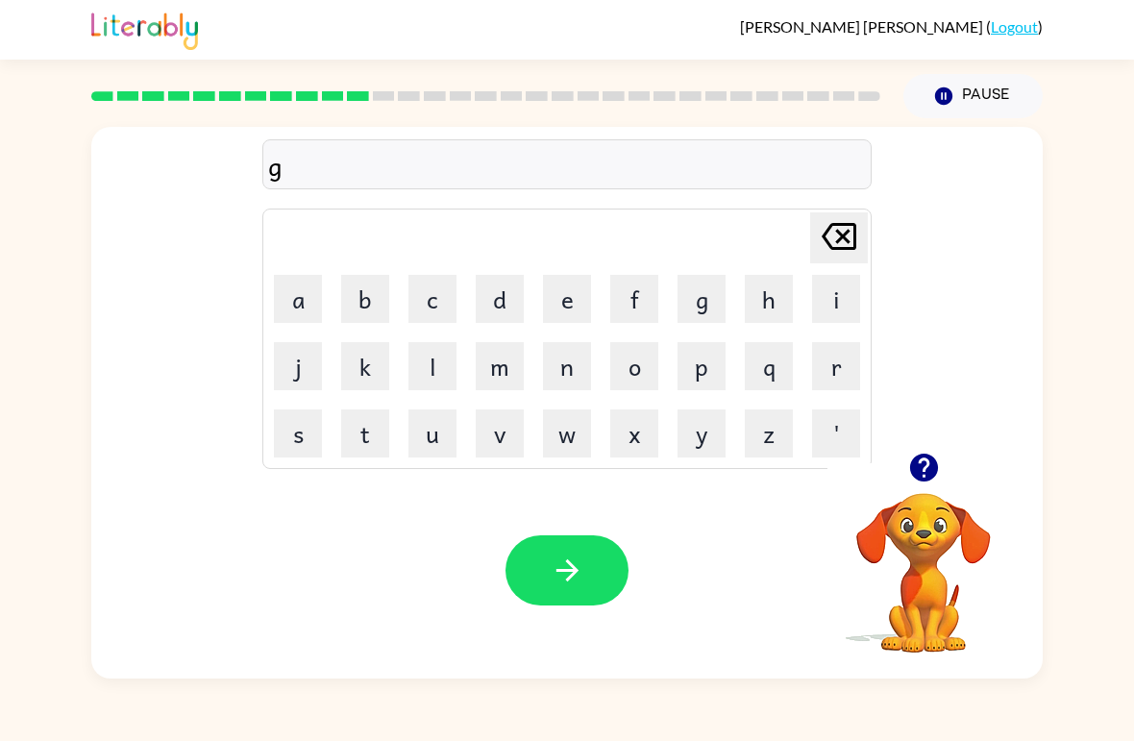
click at [286, 296] on button "a" at bounding box center [298, 299] width 48 height 48
click at [300, 424] on button "s" at bounding box center [298, 433] width 48 height 48
click at [570, 303] on button "e" at bounding box center [567, 299] width 48 height 48
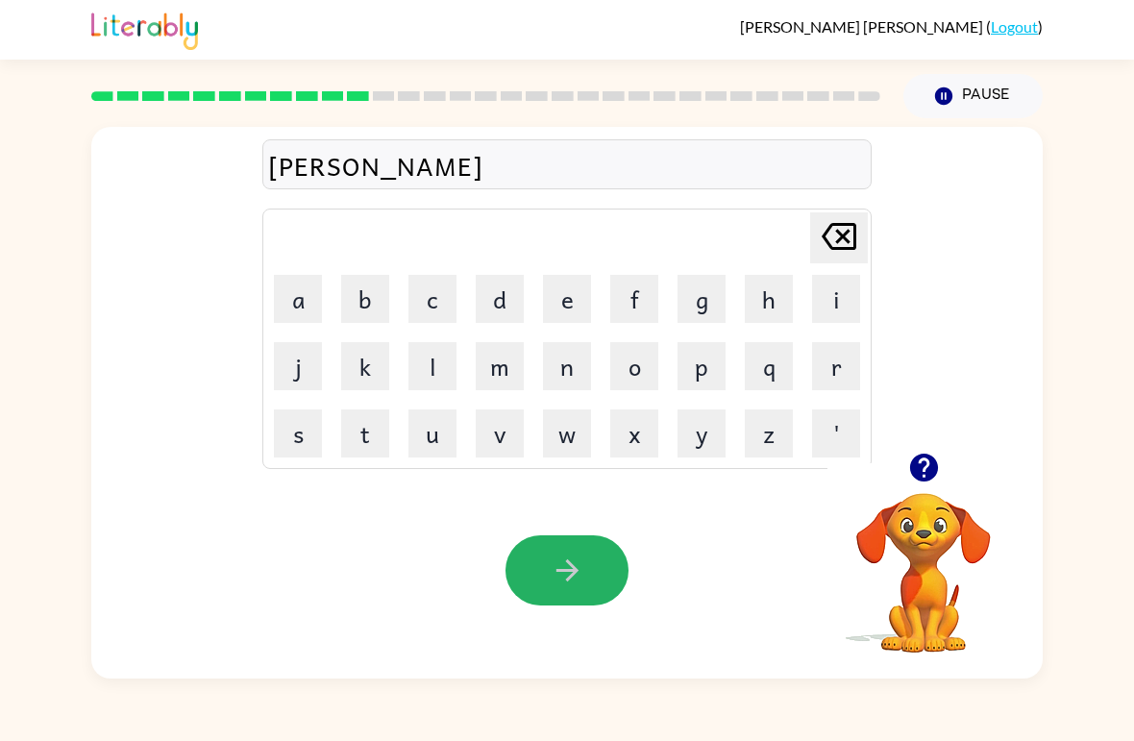
click at [583, 570] on icon "button" at bounding box center [568, 570] width 34 height 34
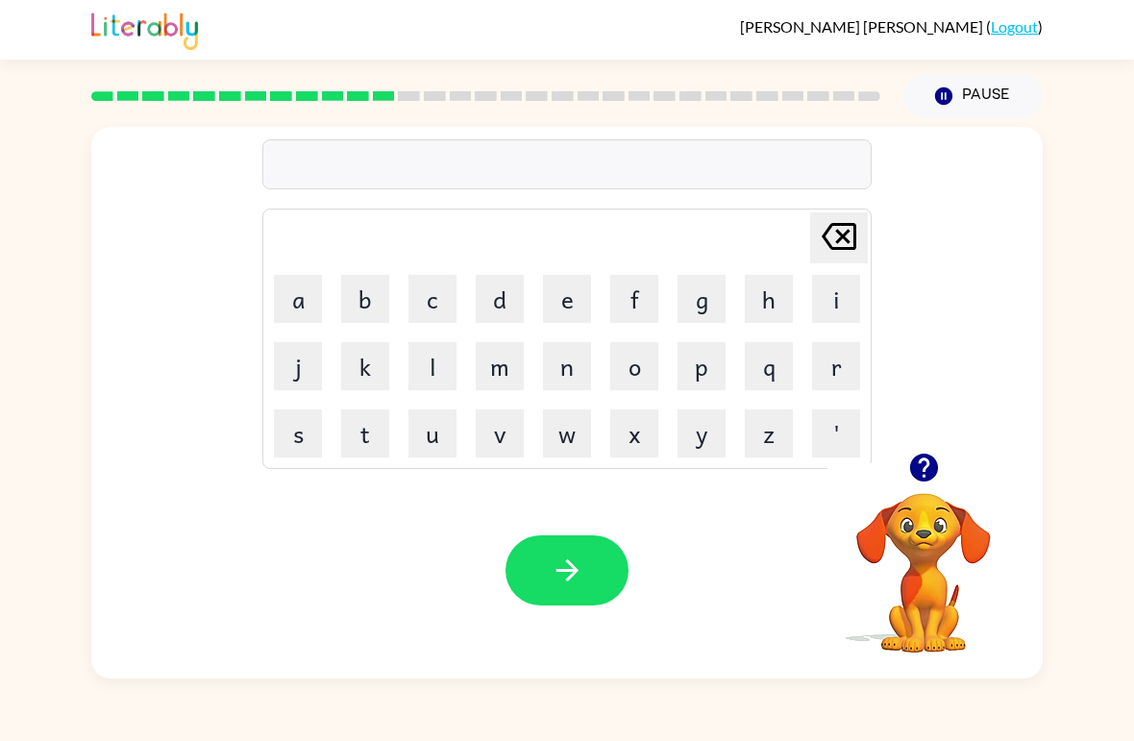
click at [557, 306] on button "e" at bounding box center [567, 299] width 48 height 48
click at [643, 439] on button "x" at bounding box center [634, 433] width 48 height 48
click at [704, 371] on button "p" at bounding box center [701, 366] width 48 height 48
click at [440, 357] on button "l" at bounding box center [432, 366] width 48 height 48
click at [633, 370] on button "o" at bounding box center [634, 366] width 48 height 48
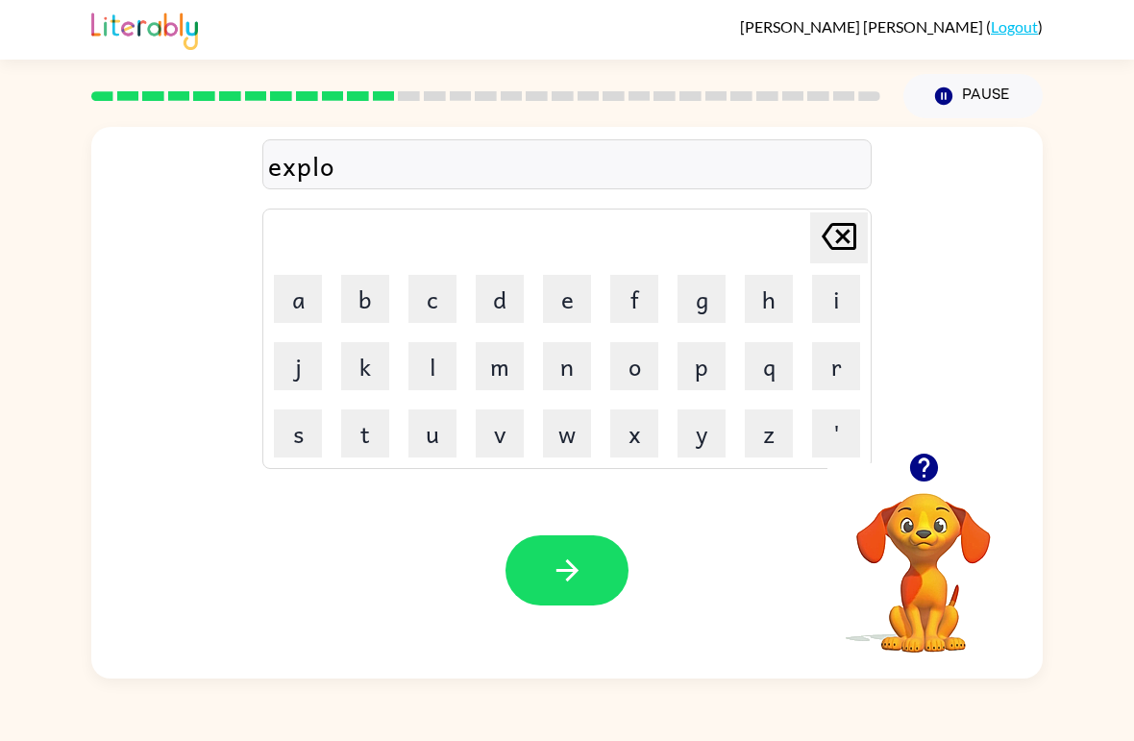
click at [501, 305] on button "d" at bounding box center [500, 299] width 48 height 48
click at [577, 310] on button "e" at bounding box center [567, 299] width 48 height 48
click at [578, 559] on icon "button" at bounding box center [568, 570] width 34 height 34
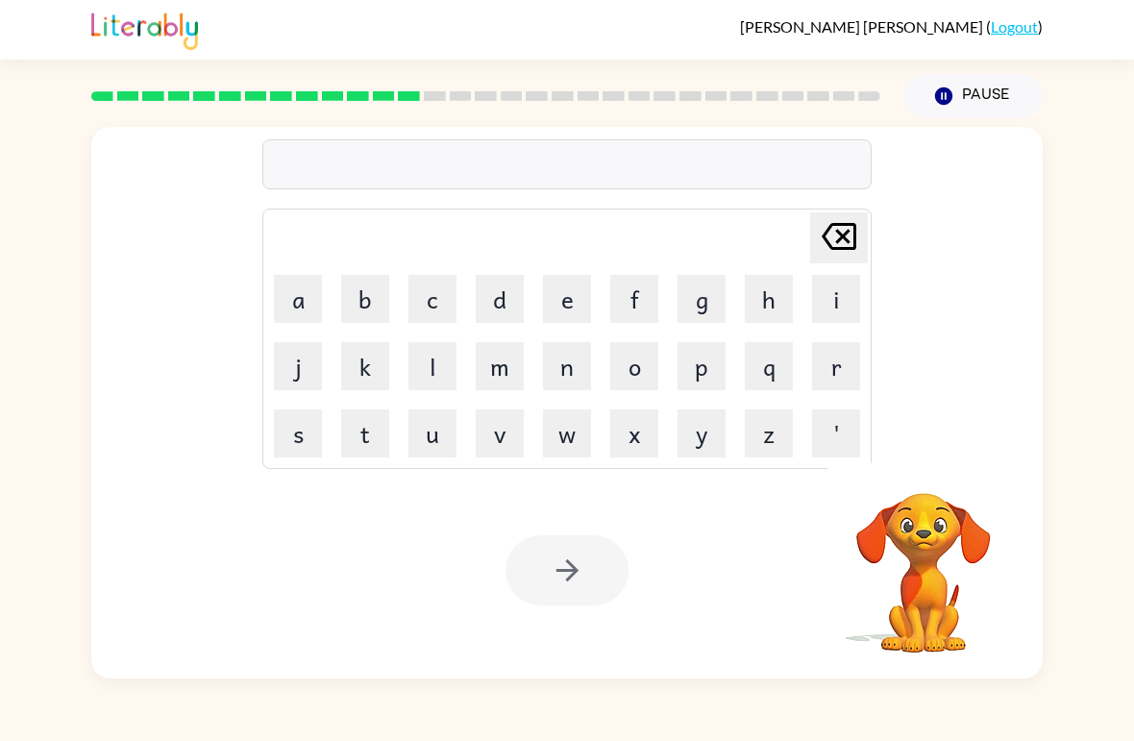
click at [299, 430] on button "s" at bounding box center [298, 433] width 48 height 48
click at [569, 443] on button "w" at bounding box center [567, 433] width 48 height 48
click at [572, 308] on button "e" at bounding box center [567, 299] width 48 height 48
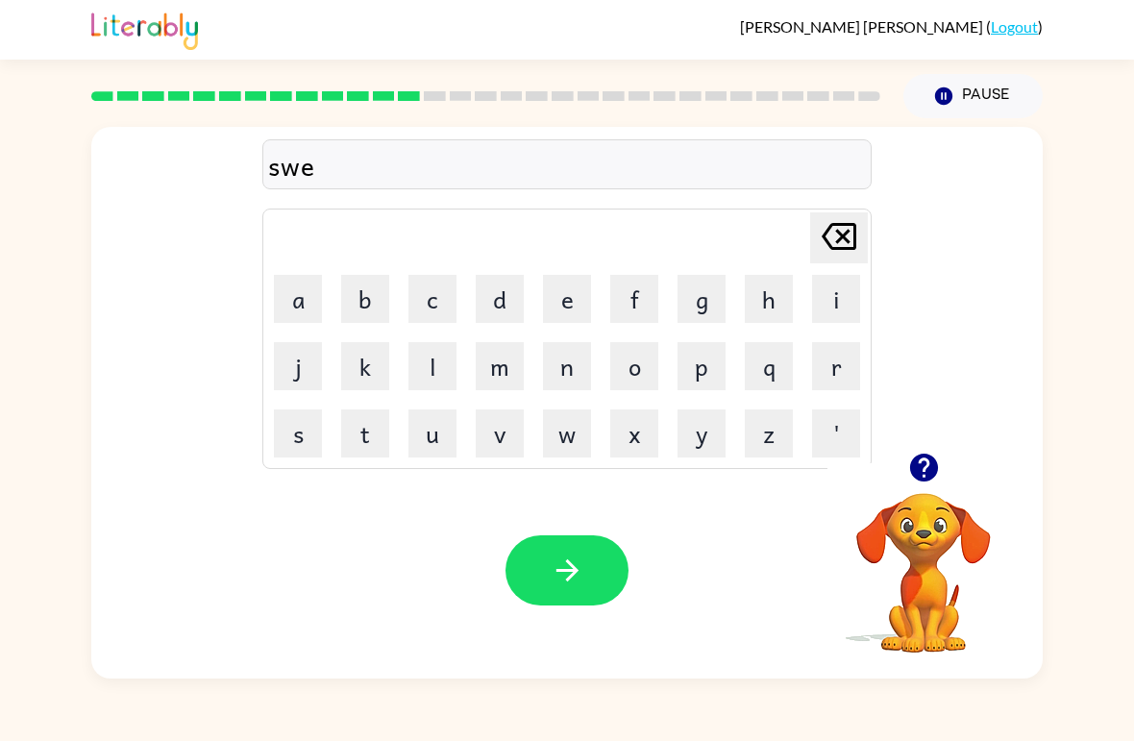
click at [564, 298] on button "e" at bounding box center [567, 299] width 48 height 48
click at [375, 425] on button "t" at bounding box center [365, 433] width 48 height 48
click at [578, 377] on button "n" at bounding box center [567, 366] width 48 height 48
click at [567, 304] on button "e" at bounding box center [567, 299] width 48 height 48
click at [294, 434] on button "s" at bounding box center [298, 433] width 48 height 48
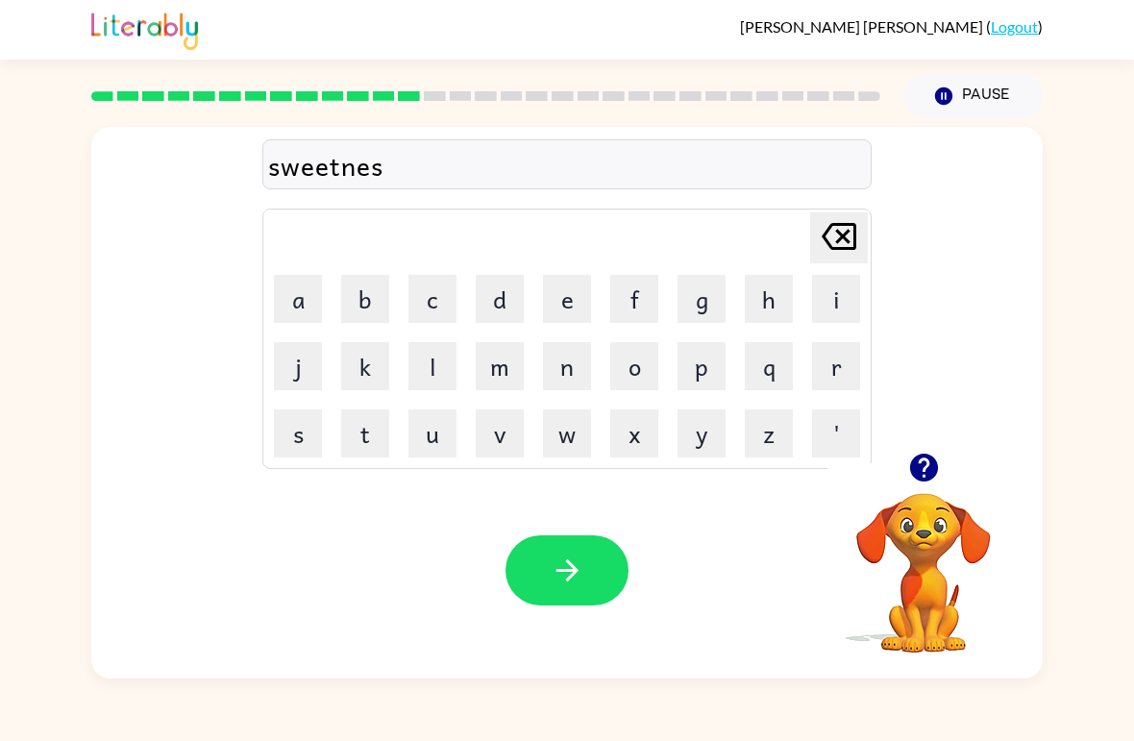
click at [299, 432] on button "s" at bounding box center [298, 433] width 48 height 48
click at [560, 552] on button "button" at bounding box center [566, 570] width 123 height 70
click at [781, 300] on button "h" at bounding box center [769, 299] width 48 height 48
click at [831, 295] on button "i" at bounding box center [836, 299] width 48 height 48
click at [695, 378] on button "p" at bounding box center [701, 366] width 48 height 48
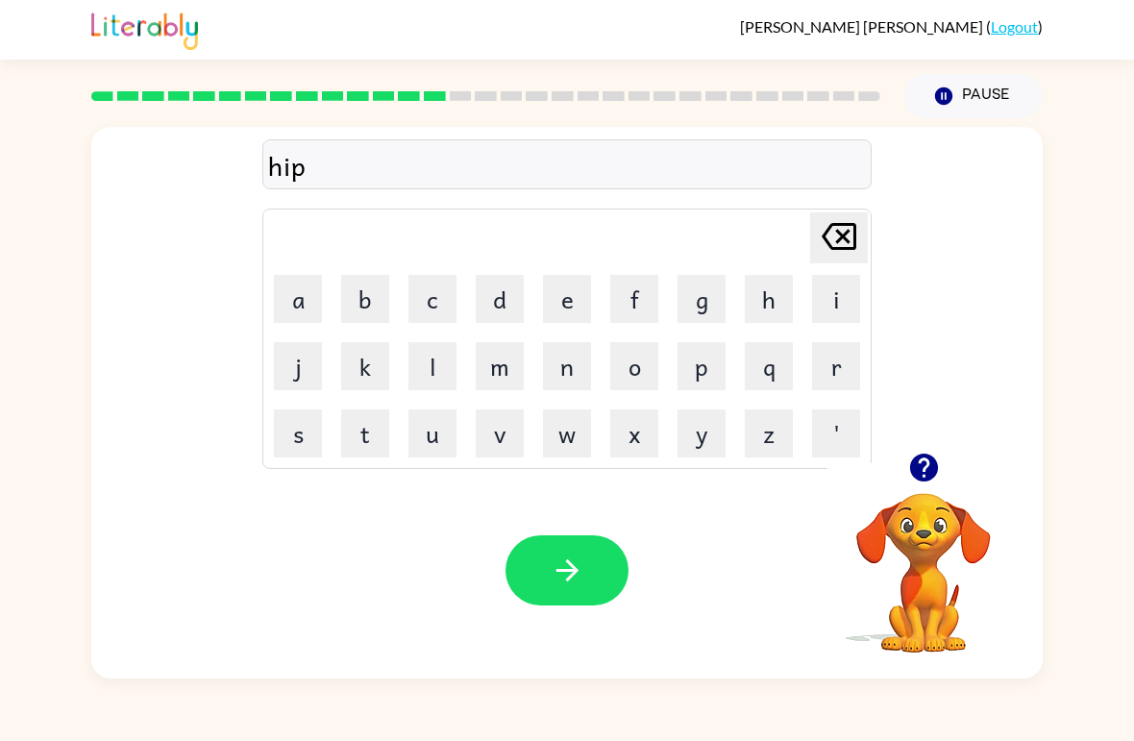
click at [643, 365] on button "o" at bounding box center [634, 366] width 48 height 48
click at [560, 569] on icon "button" at bounding box center [568, 570] width 34 height 34
click at [633, 294] on button "f" at bounding box center [634, 299] width 48 height 48
click at [640, 384] on button "o" at bounding box center [634, 366] width 48 height 48
click at [766, 411] on button "z" at bounding box center [769, 433] width 48 height 48
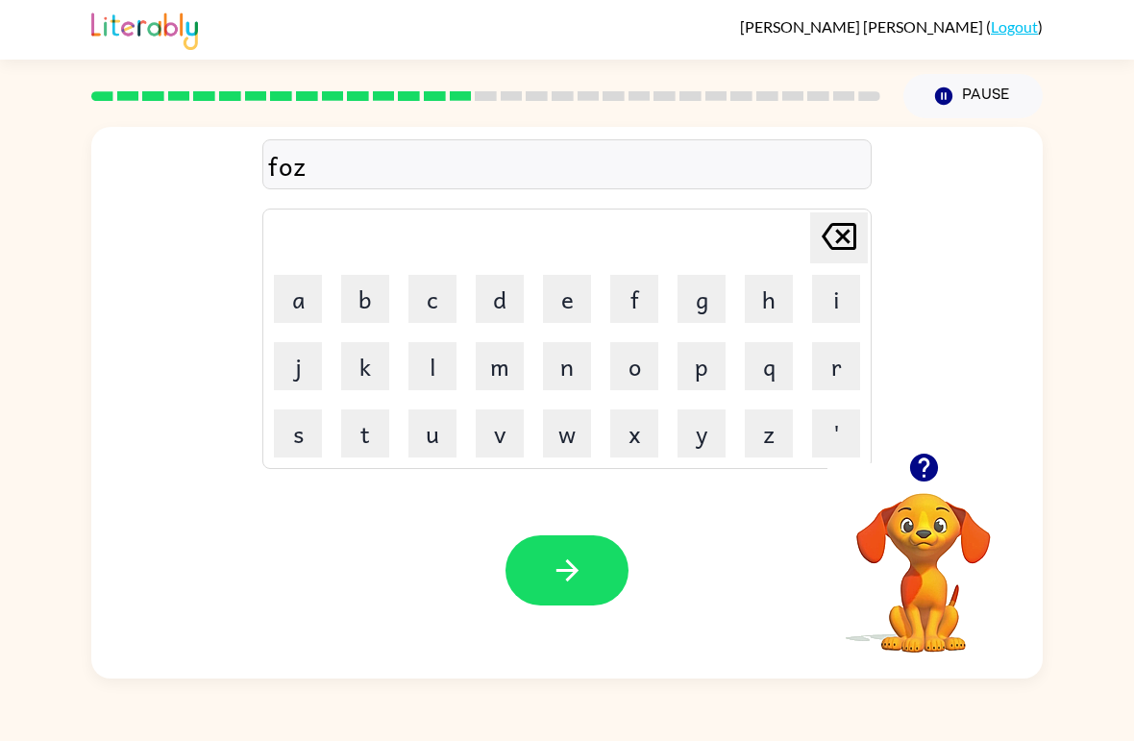
click at [843, 245] on icon "Delete Delete last character input" at bounding box center [839, 236] width 46 height 46
click at [837, 380] on button "r" at bounding box center [836, 366] width 48 height 48
click at [371, 367] on button "k" at bounding box center [365, 366] width 48 height 48
click at [563, 575] on icon "button" at bounding box center [568, 570] width 34 height 34
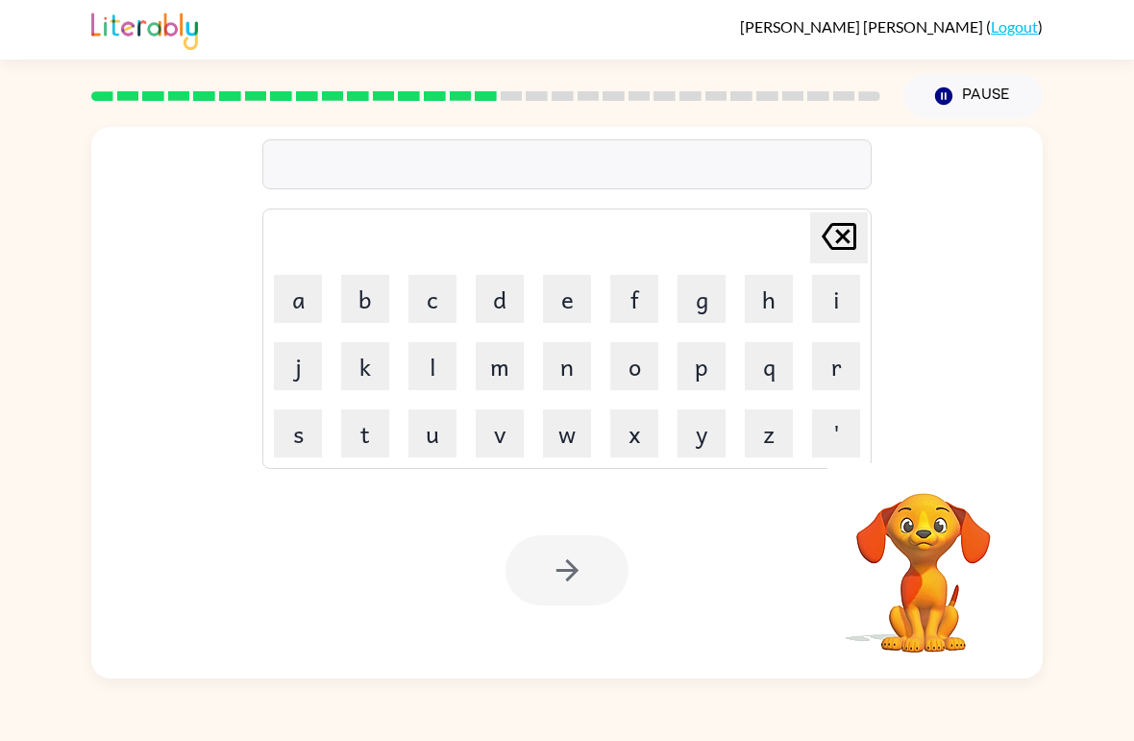
click at [562, 437] on button "w" at bounding box center [567, 433] width 48 height 48
click at [557, 304] on button "e" at bounding box center [567, 299] width 48 height 48
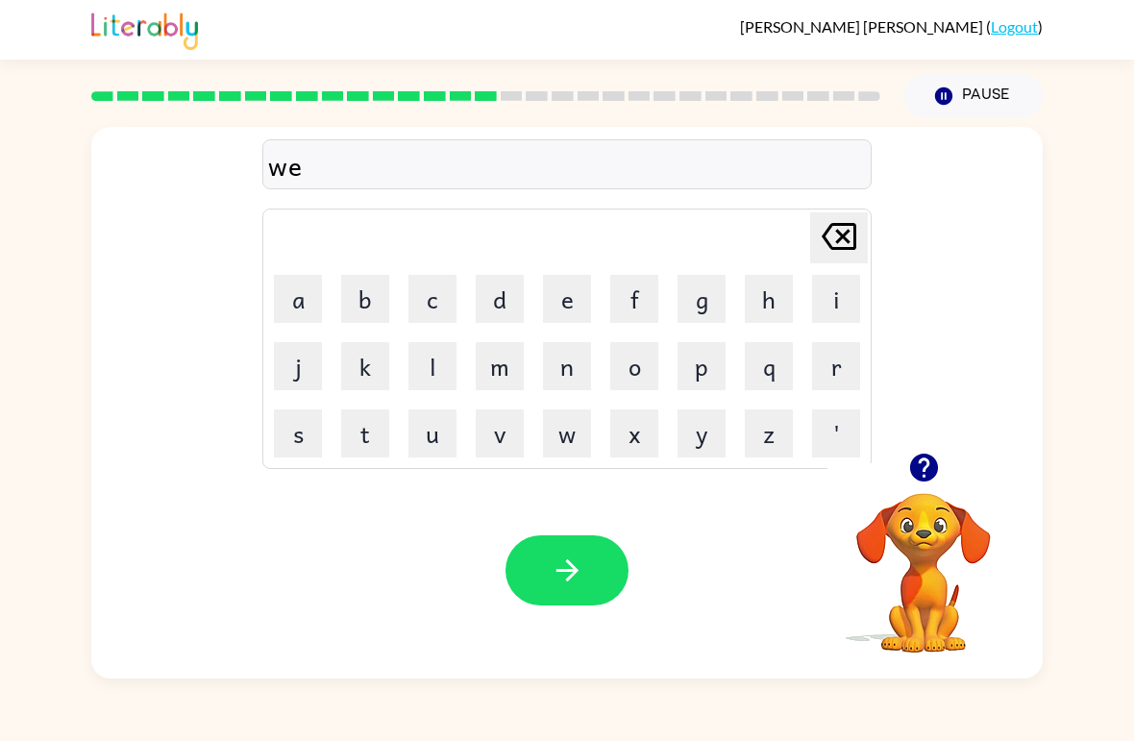
click at [379, 304] on button "b" at bounding box center [365, 299] width 48 height 48
click at [589, 564] on button "button" at bounding box center [566, 570] width 123 height 70
click at [294, 428] on button "s" at bounding box center [298, 433] width 48 height 48
click at [429, 367] on button "l" at bounding box center [432, 366] width 48 height 48
click at [562, 304] on button "e" at bounding box center [567, 299] width 48 height 48
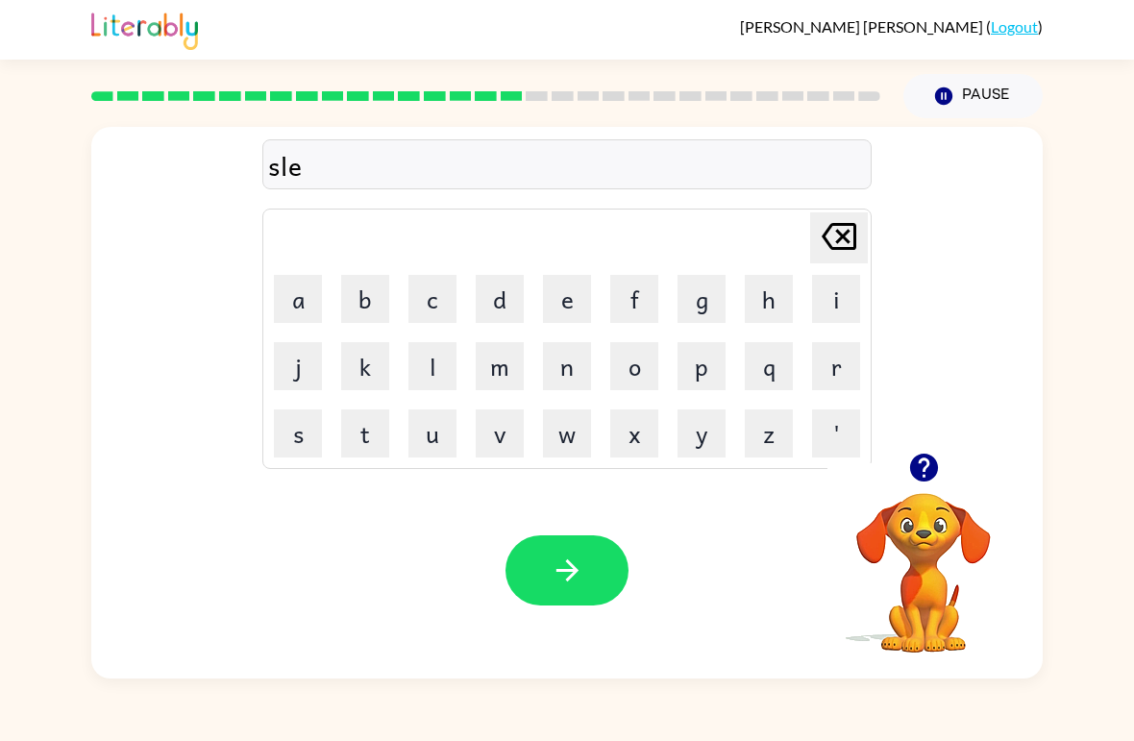
click at [705, 374] on button "p" at bounding box center [701, 366] width 48 height 48
click at [574, 305] on button "e" at bounding box center [567, 299] width 48 height 48
click at [498, 307] on button "d" at bounding box center [500, 299] width 48 height 48
click at [556, 572] on icon "button" at bounding box center [566, 570] width 22 height 22
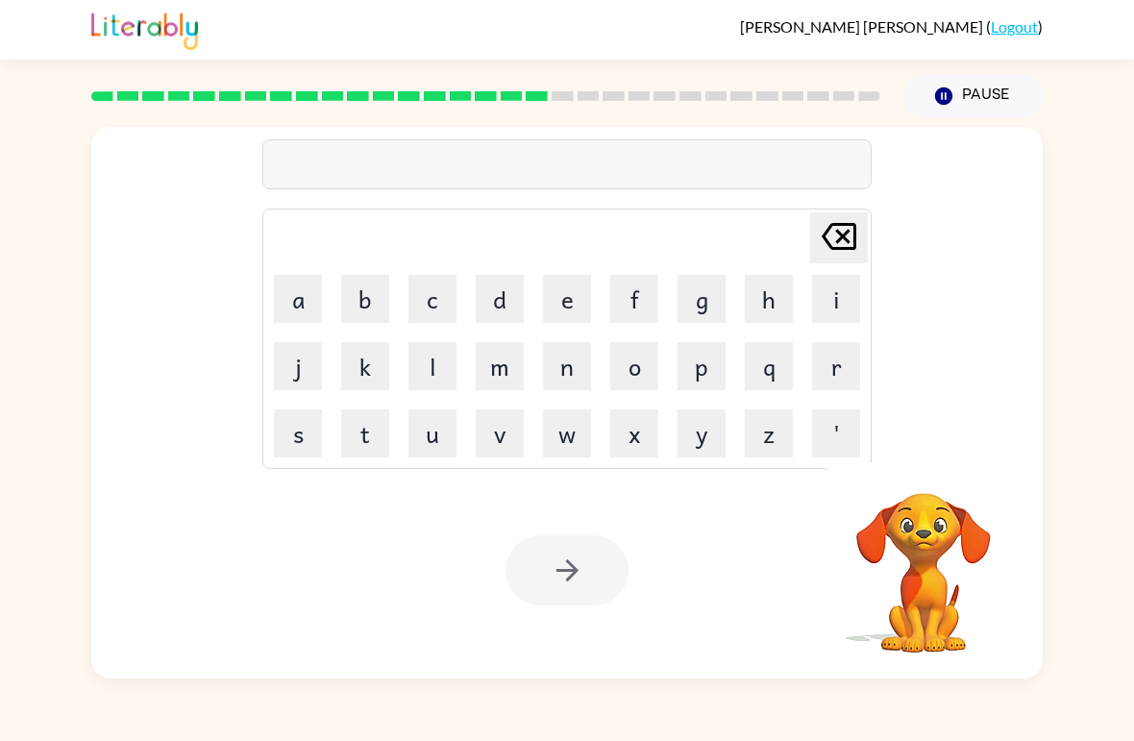
click at [770, 295] on button "h" at bounding box center [769, 299] width 48 height 48
click at [297, 296] on button "a" at bounding box center [298, 299] width 48 height 48
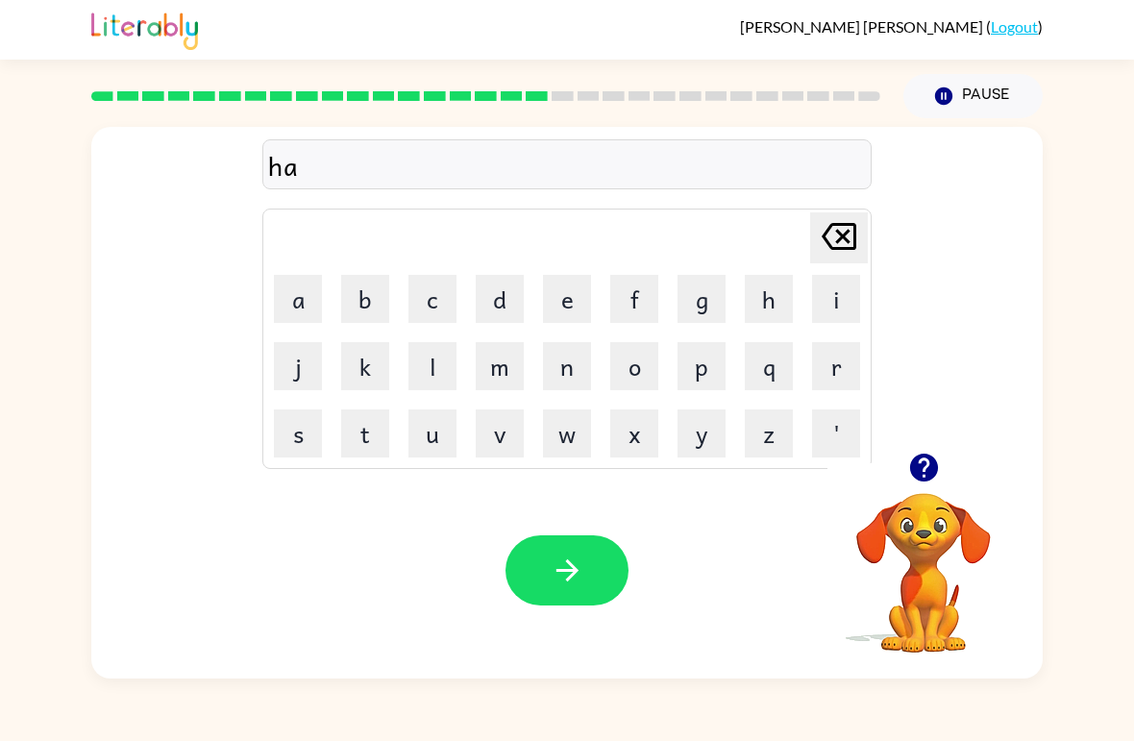
click at [834, 363] on button "r" at bounding box center [836, 366] width 48 height 48
click at [504, 299] on button "d" at bounding box center [500, 299] width 48 height 48
click at [578, 581] on icon "button" at bounding box center [568, 570] width 34 height 34
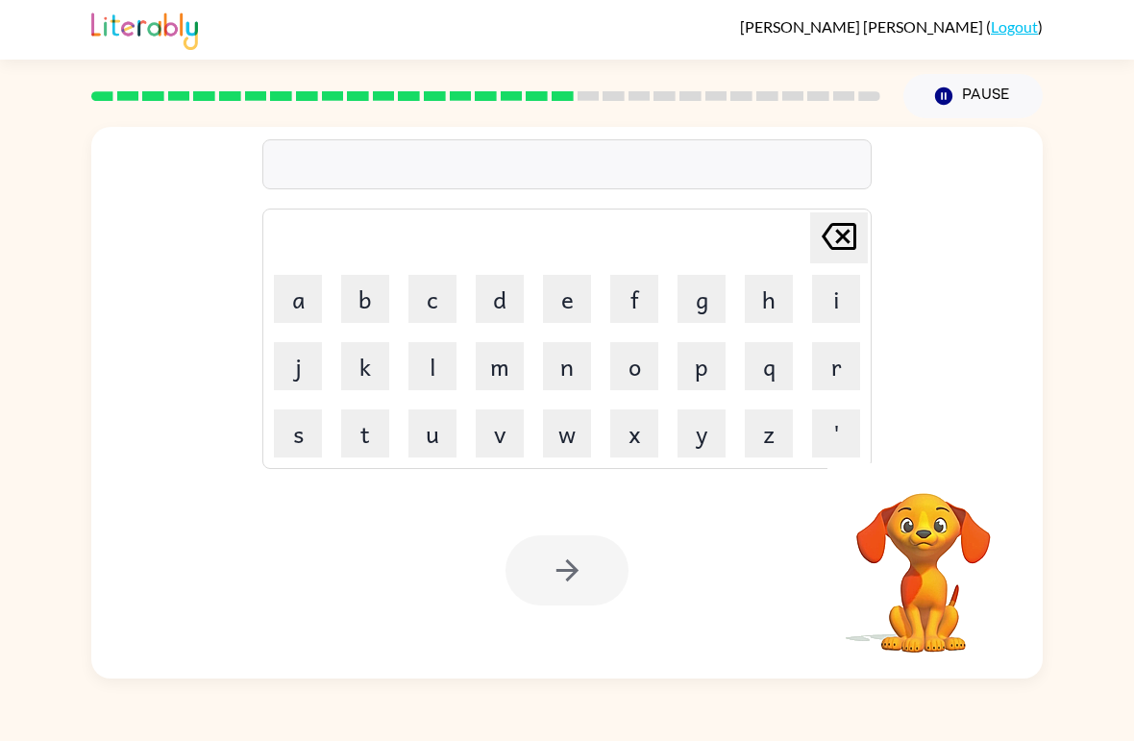
click at [821, 371] on button "r" at bounding box center [836, 366] width 48 height 48
click at [630, 383] on button "o" at bounding box center [634, 366] width 48 height 48
click at [504, 308] on button "d" at bounding box center [500, 299] width 48 height 48
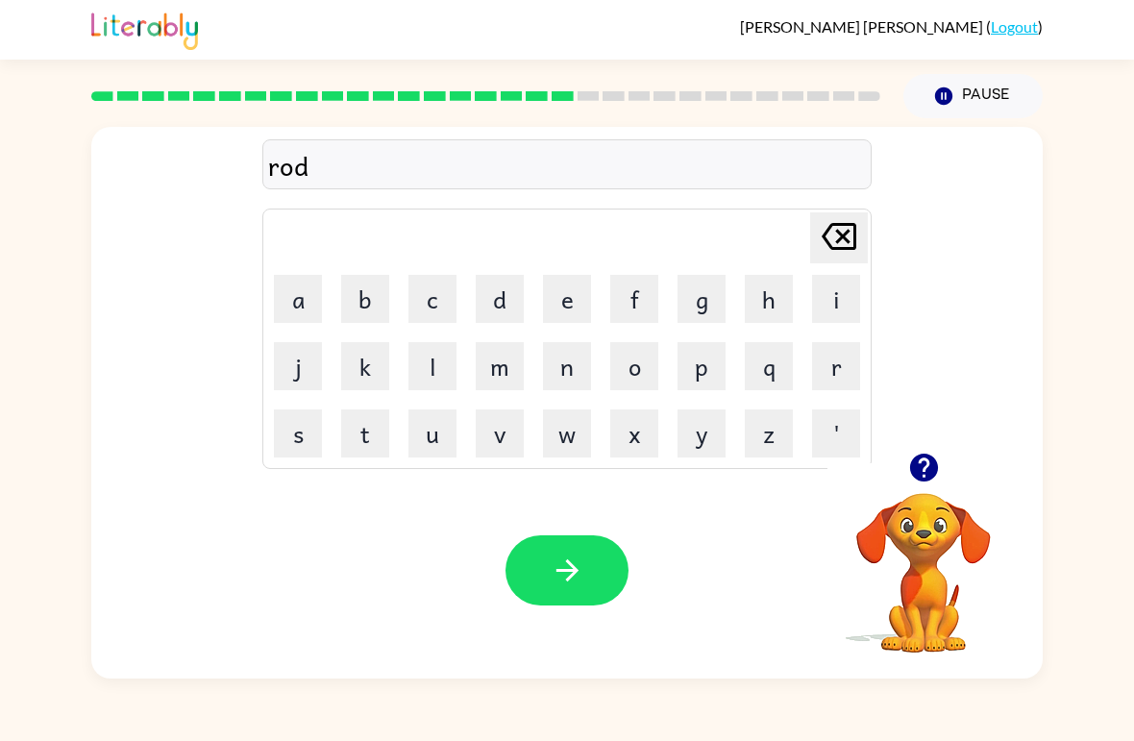
click at [565, 581] on icon "button" at bounding box center [568, 570] width 34 height 34
click at [568, 310] on button "e" at bounding box center [567, 299] width 48 height 48
click at [294, 430] on button "s" at bounding box center [298, 433] width 48 height 48
click at [367, 447] on button "t" at bounding box center [365, 433] width 48 height 48
click at [833, 245] on icon "Delete Delete last character input" at bounding box center [839, 236] width 46 height 46
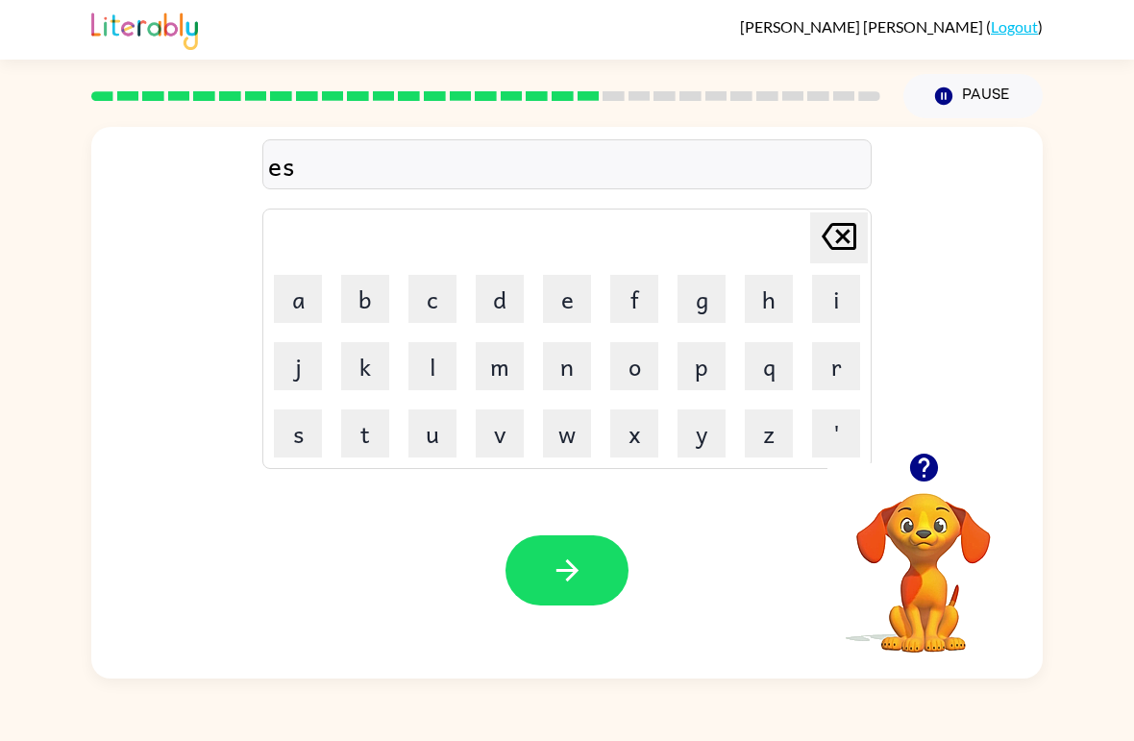
click at [833, 244] on icon "Delete Delete last character input" at bounding box center [839, 236] width 46 height 46
click at [827, 242] on icon at bounding box center [839, 236] width 35 height 27
click at [834, 364] on button "r" at bounding box center [836, 366] width 48 height 48
click at [568, 308] on button "e" at bounding box center [567, 299] width 48 height 48
click at [301, 428] on button "s" at bounding box center [298, 433] width 48 height 48
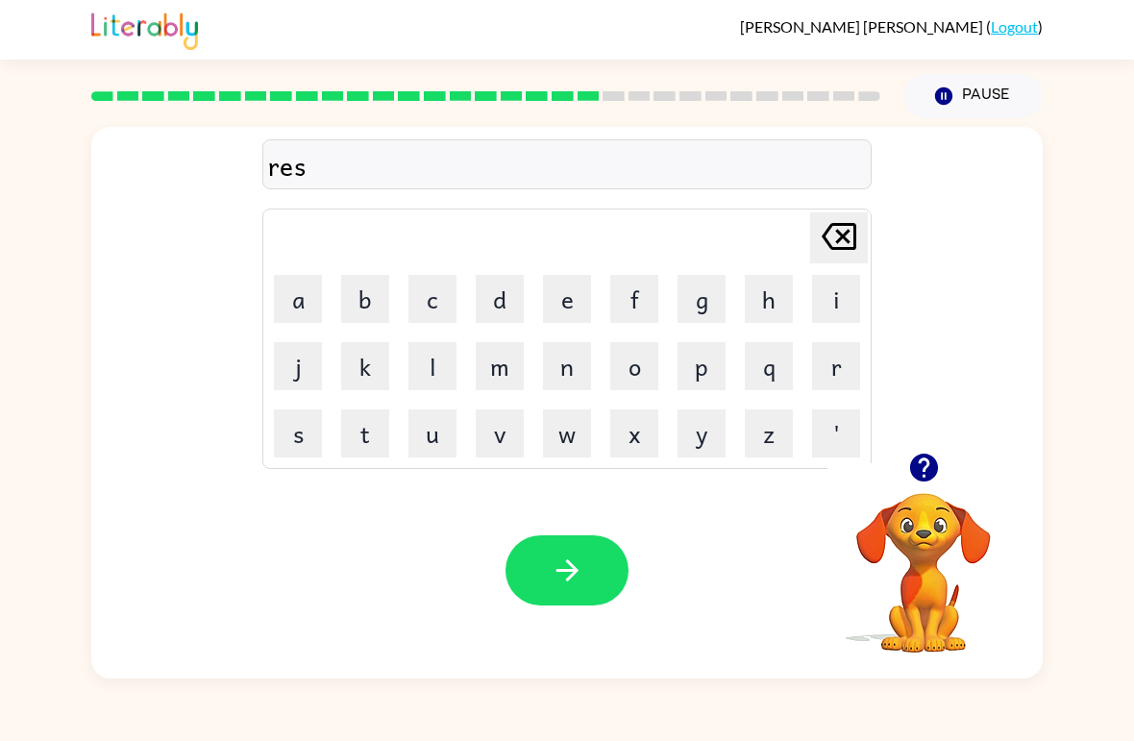
click at [362, 442] on button "t" at bounding box center [365, 433] width 48 height 48
click at [569, 297] on button "e" at bounding box center [567, 299] width 48 height 48
click at [490, 308] on button "d" at bounding box center [500, 299] width 48 height 48
click at [577, 578] on icon "button" at bounding box center [568, 570] width 34 height 34
click at [566, 436] on button "w" at bounding box center [567, 433] width 48 height 48
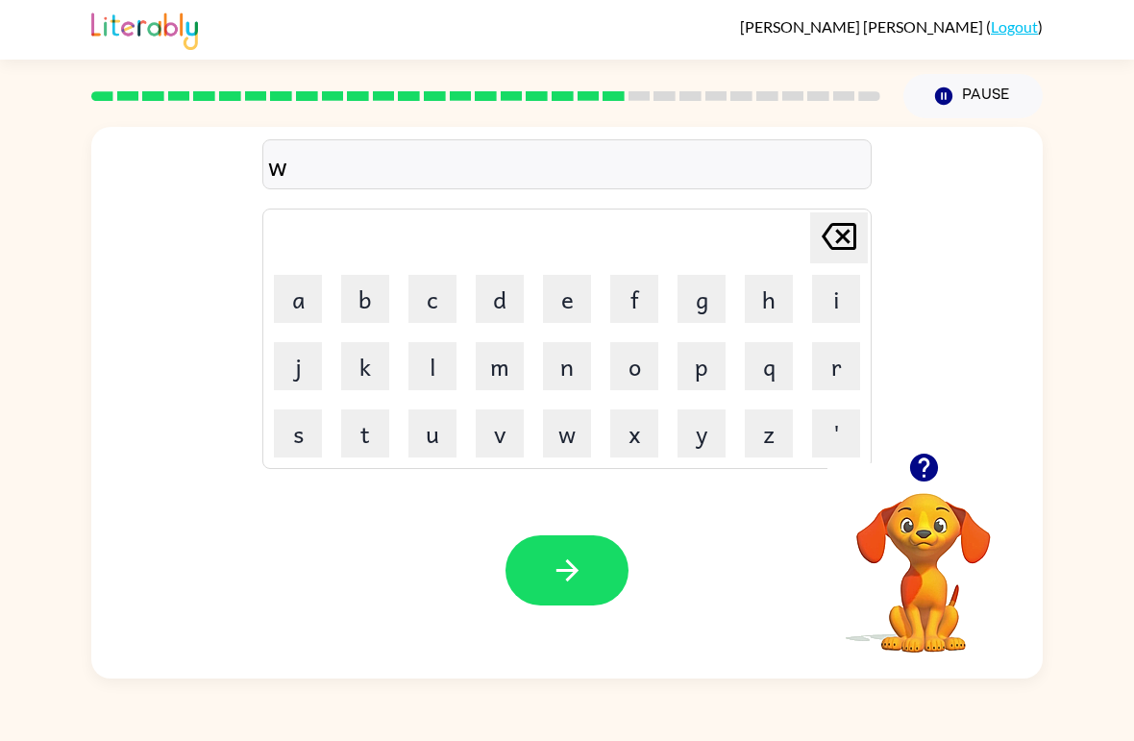
click at [306, 289] on button "a" at bounding box center [298, 299] width 48 height 48
click at [357, 379] on button "k" at bounding box center [365, 366] width 48 height 48
click at [566, 295] on button "e" at bounding box center [567, 299] width 48 height 48
click at [593, 577] on button "button" at bounding box center [566, 570] width 123 height 70
click at [285, 428] on button "s" at bounding box center [298, 433] width 48 height 48
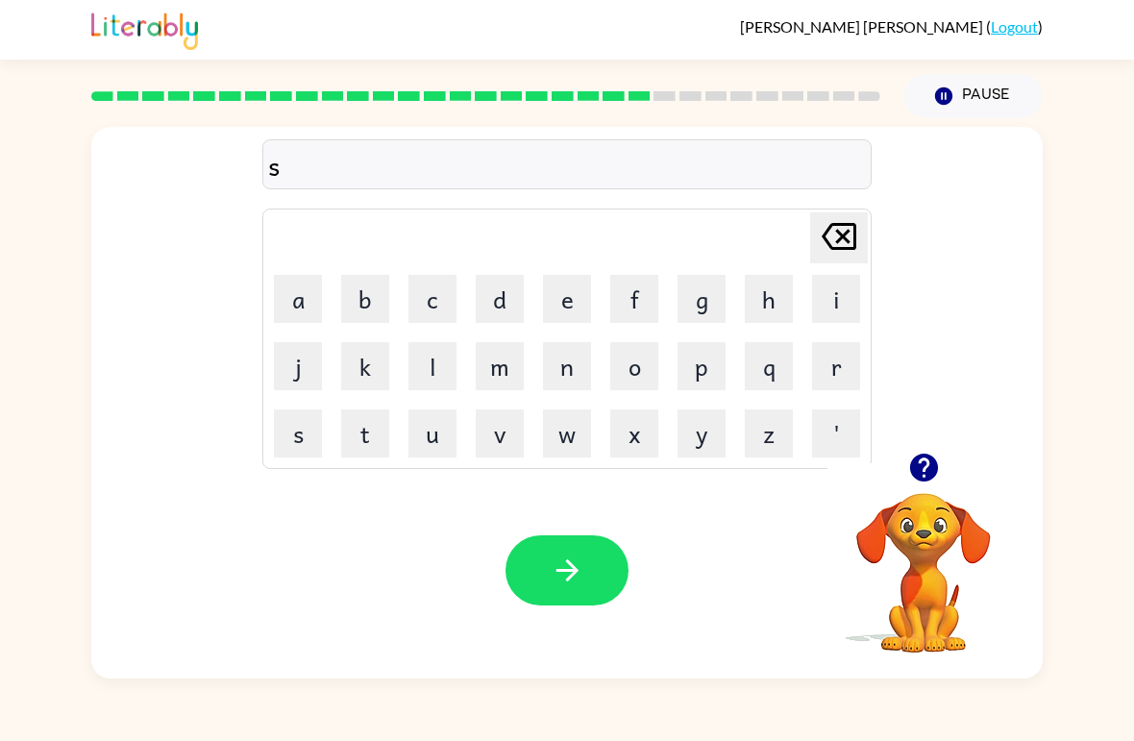
click at [582, 380] on button "n" at bounding box center [567, 366] width 48 height 48
click at [642, 374] on button "o" at bounding box center [634, 366] width 48 height 48
click at [559, 451] on button "w" at bounding box center [567, 433] width 48 height 48
click at [495, 377] on button "m" at bounding box center [500, 366] width 48 height 48
click at [307, 303] on button "a" at bounding box center [298, 299] width 48 height 48
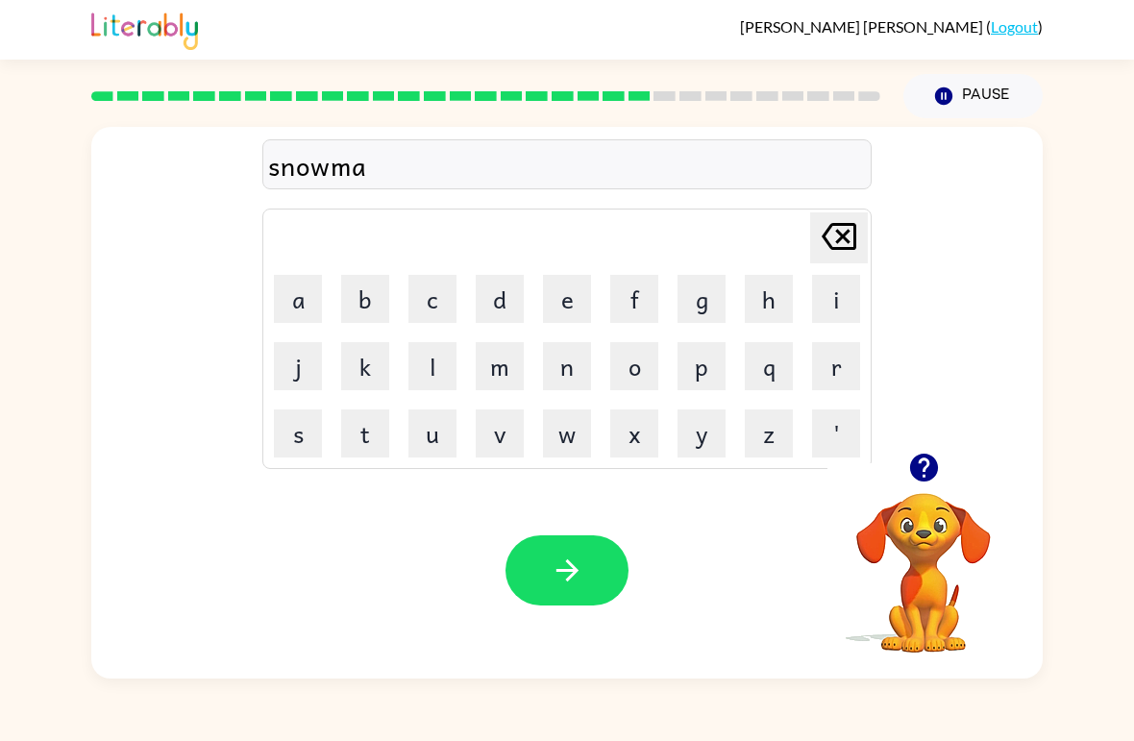
click at [564, 371] on button "n" at bounding box center [567, 366] width 48 height 48
click at [583, 584] on icon "button" at bounding box center [568, 570] width 34 height 34
click at [572, 444] on button "w" at bounding box center [567, 433] width 48 height 48
click at [828, 295] on button "i" at bounding box center [836, 299] width 48 height 48
click at [567, 364] on button "n" at bounding box center [567, 366] width 48 height 48
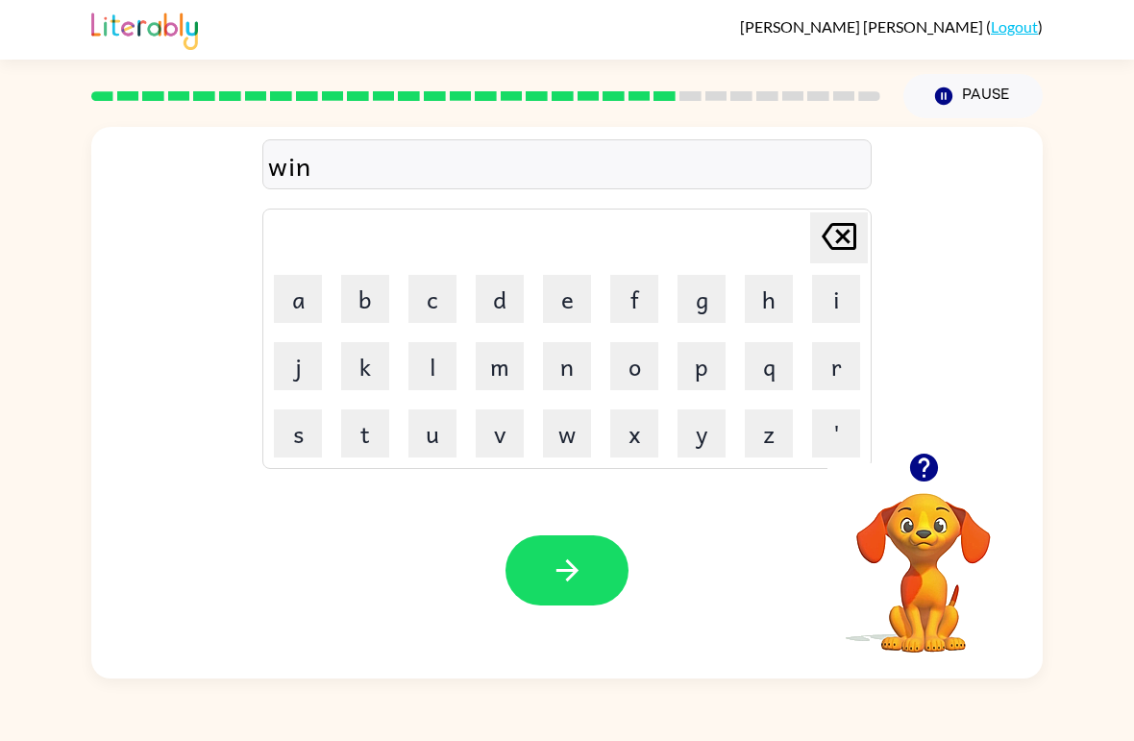
click at [367, 433] on button "t" at bounding box center [365, 433] width 48 height 48
click at [834, 358] on button "r" at bounding box center [836, 366] width 48 height 48
click at [558, 308] on button "e" at bounding box center [567, 299] width 48 height 48
click at [841, 235] on icon at bounding box center [839, 236] width 35 height 27
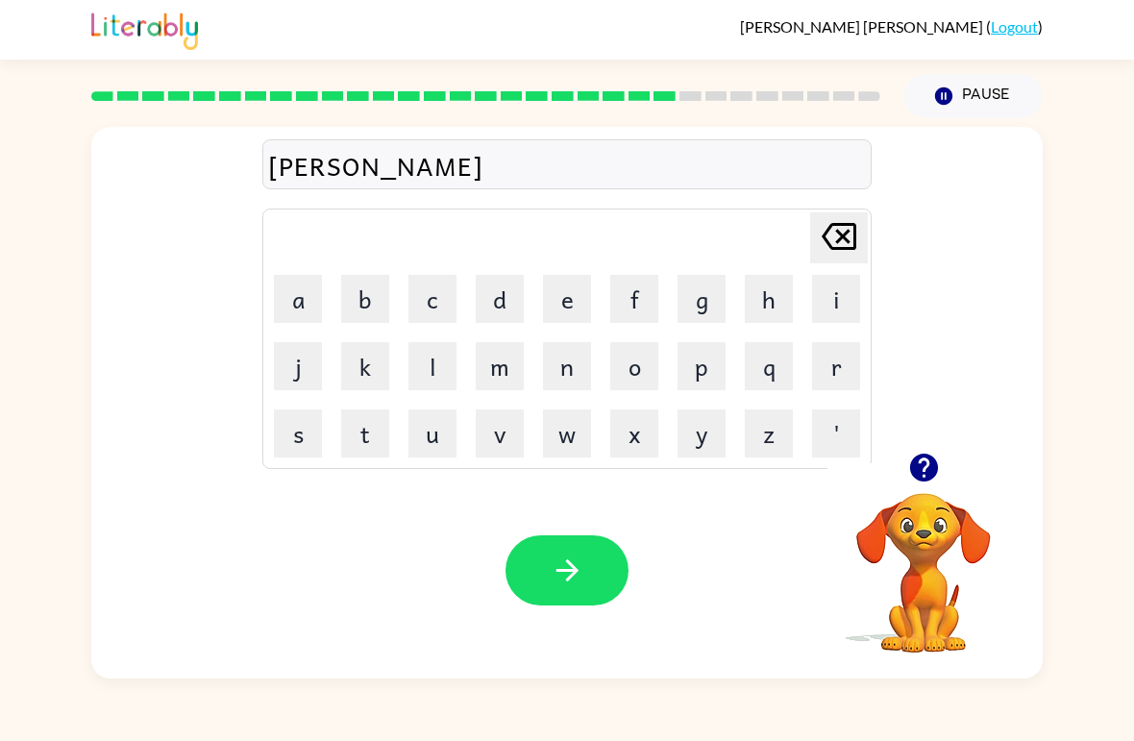
click at [581, 312] on button "e" at bounding box center [567, 299] width 48 height 48
click at [827, 376] on button "r" at bounding box center [836, 366] width 48 height 48
click at [570, 581] on icon "button" at bounding box center [568, 570] width 34 height 34
click at [440, 297] on button "c" at bounding box center [432, 299] width 48 height 48
click at [941, 464] on button "button" at bounding box center [923, 467] width 49 height 49
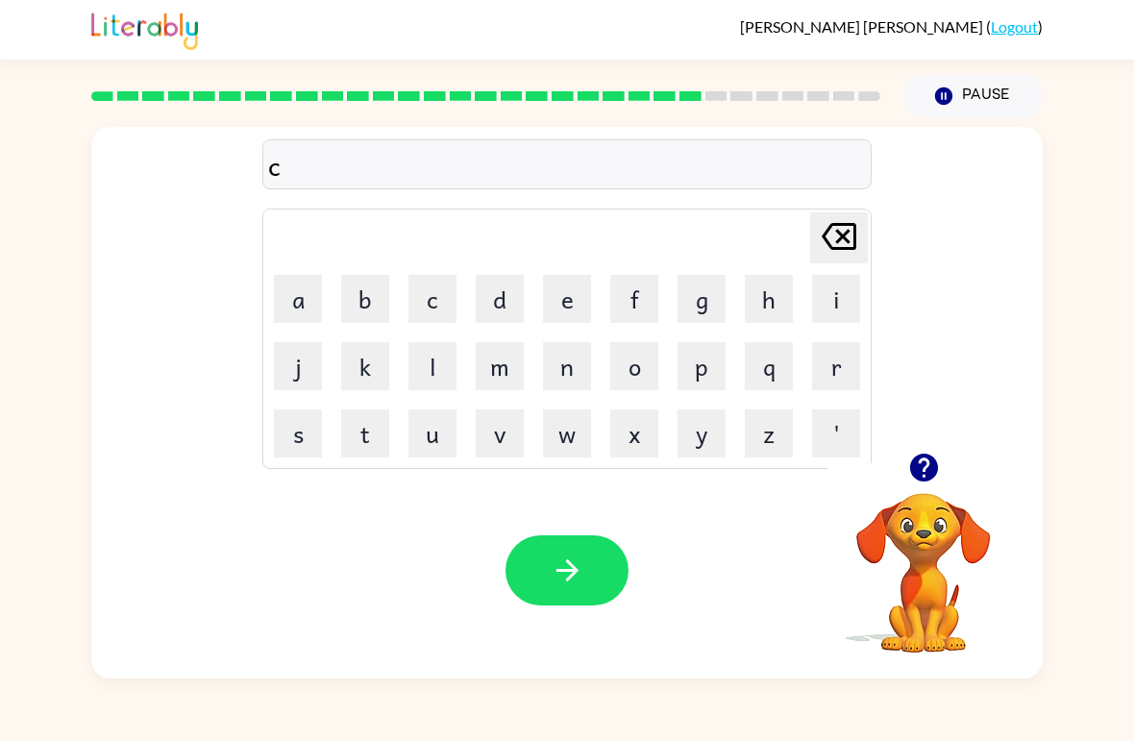
click at [765, 299] on button "h" at bounding box center [769, 299] width 48 height 48
click at [564, 307] on button "e" at bounding box center [567, 299] width 48 height 48
click at [304, 432] on button "s" at bounding box center [298, 433] width 48 height 48
click at [353, 430] on button "t" at bounding box center [365, 433] width 48 height 48
click at [567, 585] on icon "button" at bounding box center [568, 570] width 34 height 34
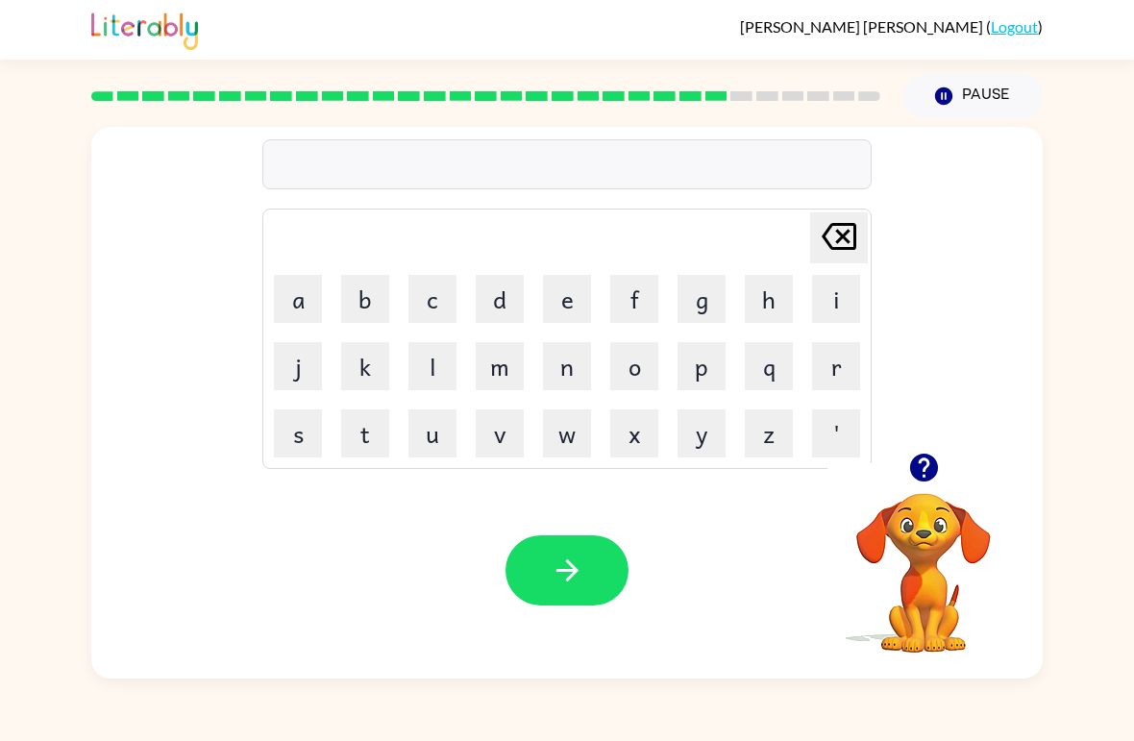
click at [301, 438] on button "s" at bounding box center [298, 433] width 48 height 48
click at [430, 438] on button "u" at bounding box center [432, 433] width 48 height 48
click at [487, 307] on button "d" at bounding box center [500, 299] width 48 height 48
click at [577, 307] on button "e" at bounding box center [567, 299] width 48 height 48
click at [436, 427] on button "u" at bounding box center [432, 433] width 48 height 48
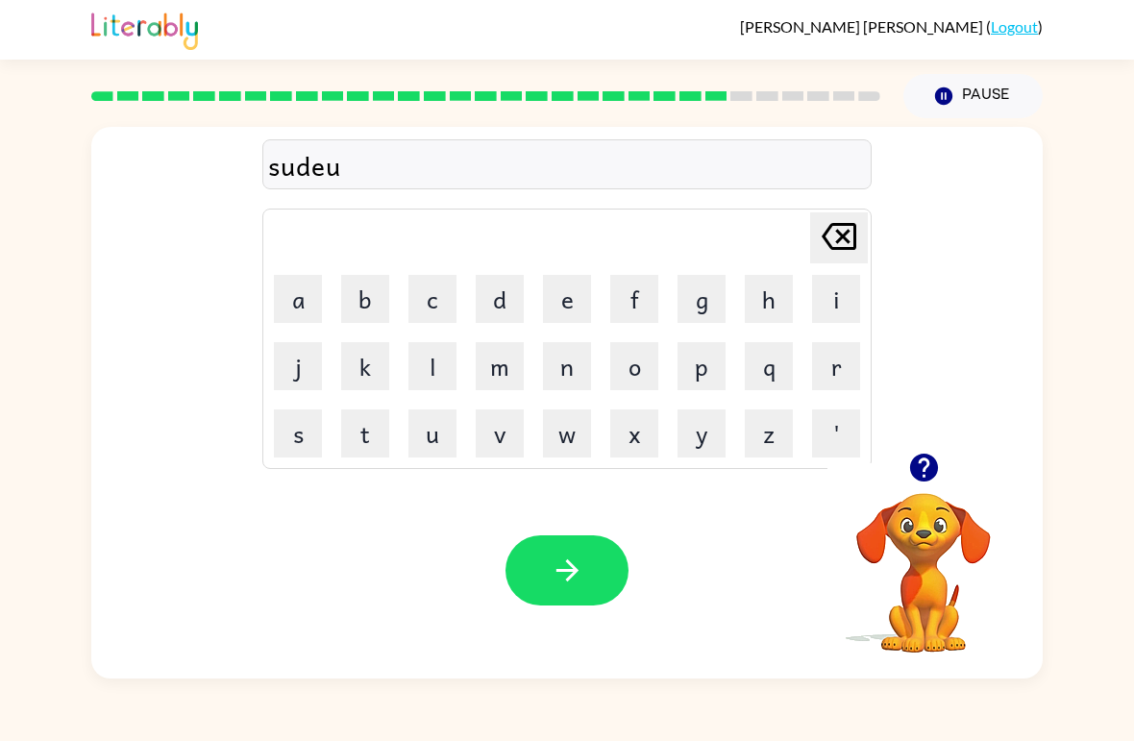
click at [577, 564] on icon "button" at bounding box center [568, 570] width 34 height 34
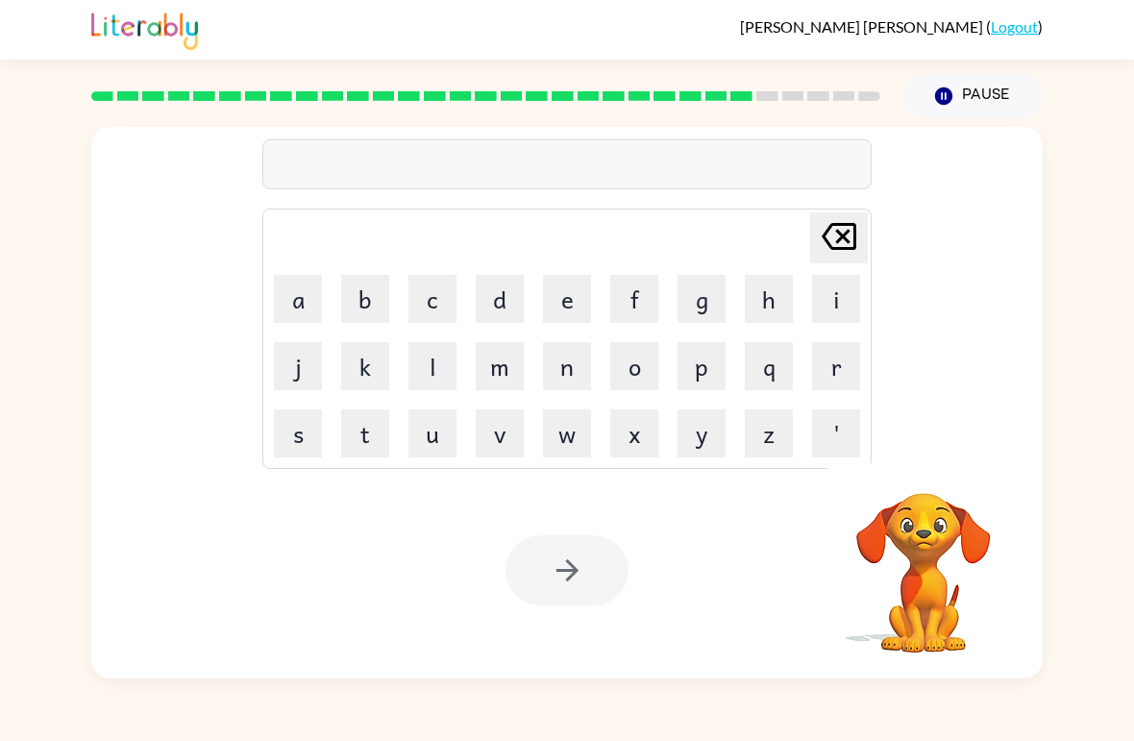
click at [746, 86] on div at bounding box center [486, 95] width 812 height 67
click at [743, 97] on rect at bounding box center [741, 96] width 22 height 10
click at [743, 96] on rect at bounding box center [741, 96] width 22 height 10
click at [735, 99] on rect at bounding box center [741, 96] width 22 height 10
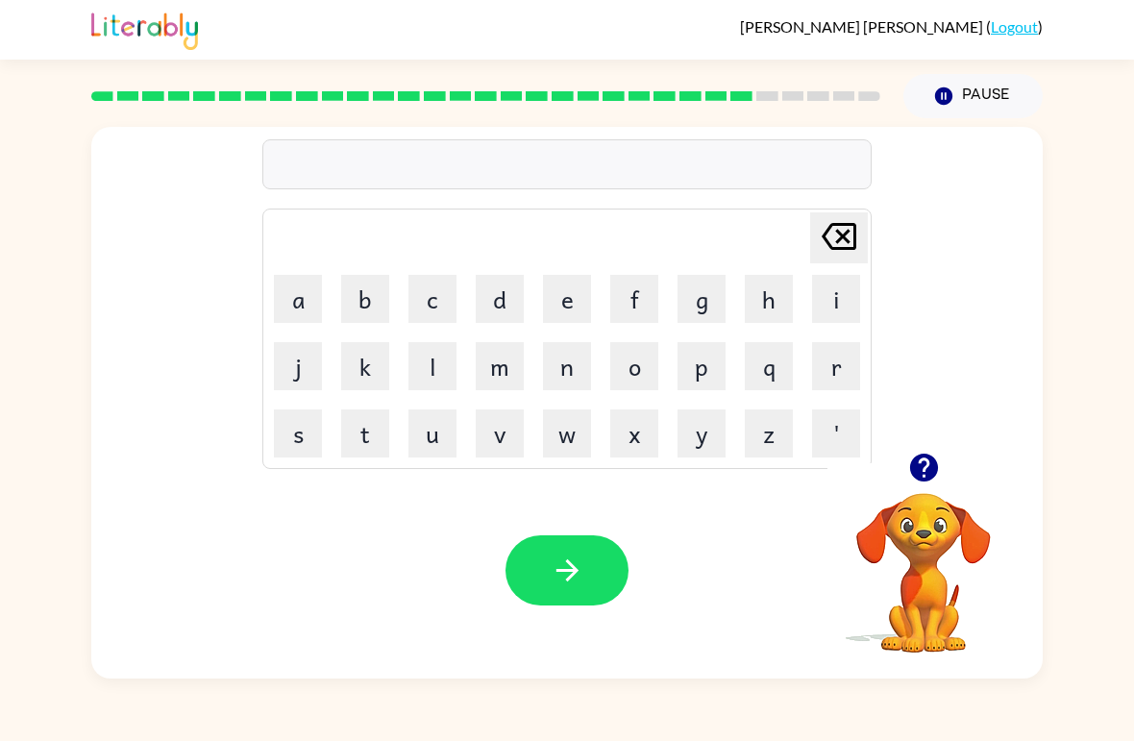
click at [731, 112] on div at bounding box center [486, 95] width 812 height 67
click at [734, 98] on rect at bounding box center [741, 96] width 22 height 10
click at [422, 315] on button "c" at bounding box center [432, 299] width 48 height 48
click at [644, 369] on button "o" at bounding box center [634, 366] width 48 height 48
click at [557, 374] on button "n" at bounding box center [567, 366] width 48 height 48
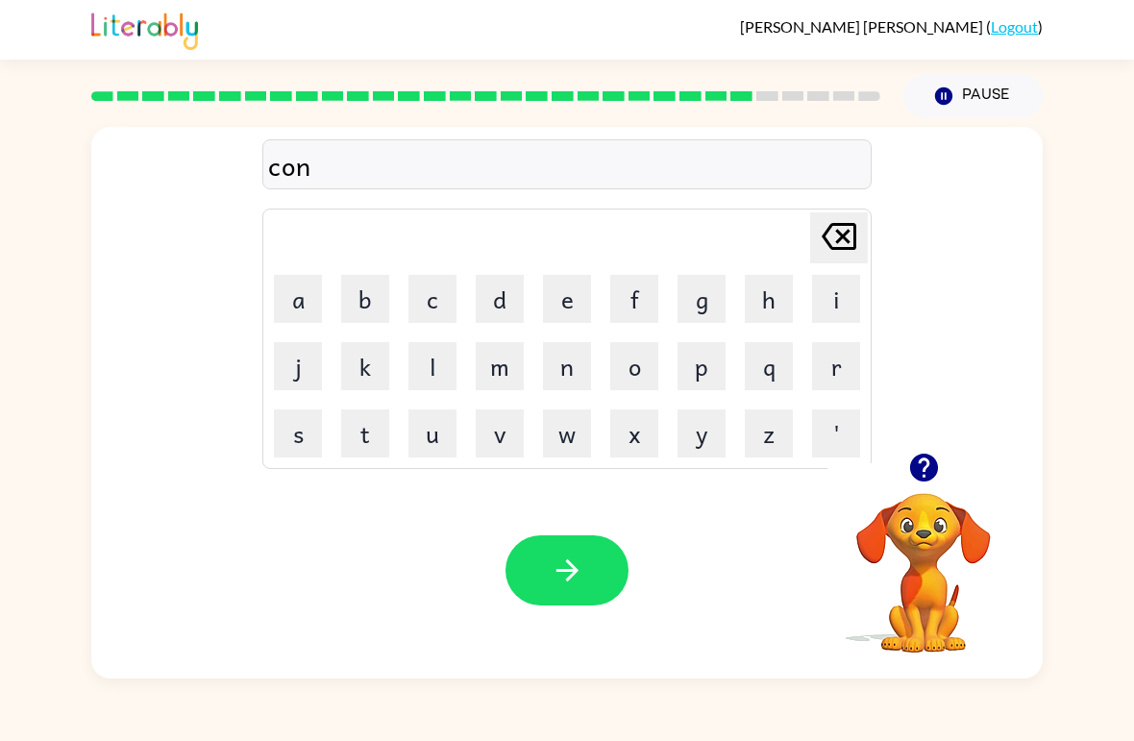
click at [583, 306] on button "e" at bounding box center [567, 299] width 48 height 48
click at [591, 577] on button "button" at bounding box center [566, 570] width 123 height 70
click at [441, 306] on button "c" at bounding box center [432, 299] width 48 height 48
click at [770, 308] on button "h" at bounding box center [769, 299] width 48 height 48
click at [307, 307] on button "a" at bounding box center [298, 299] width 48 height 48
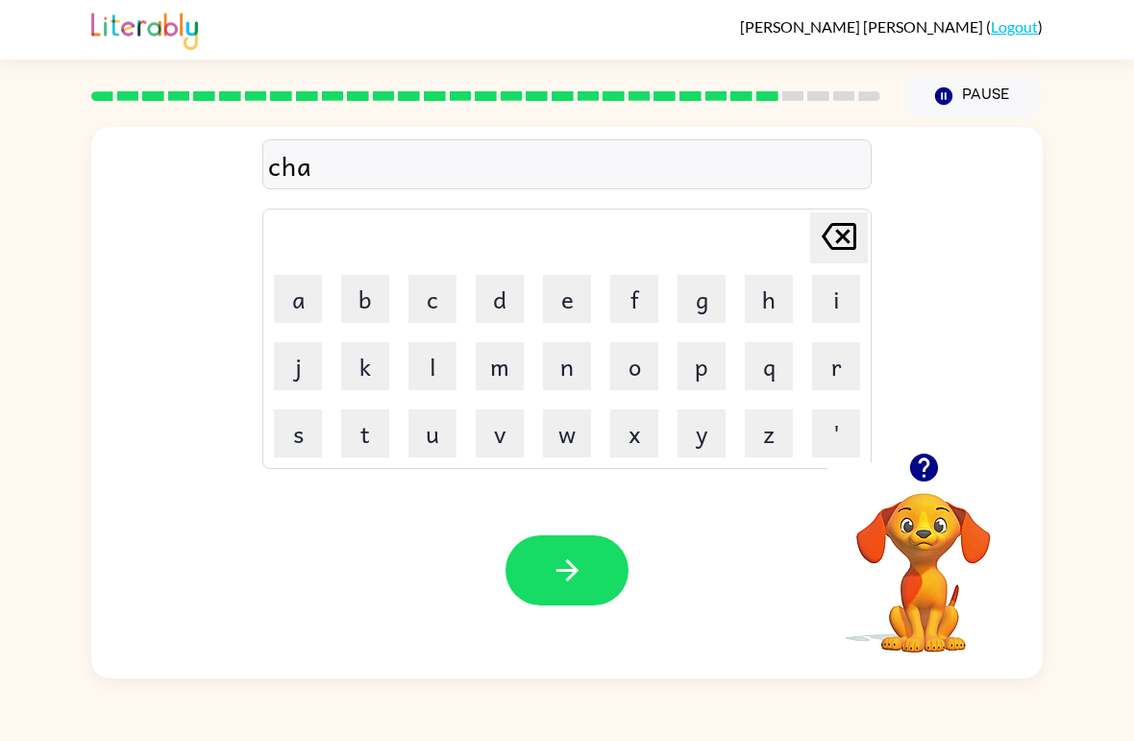
click at [577, 374] on button "n" at bounding box center [567, 366] width 48 height 48
click at [573, 298] on button "e" at bounding box center [567, 299] width 48 height 48
click at [572, 596] on button "button" at bounding box center [566, 570] width 123 height 70
click at [302, 441] on button "s" at bounding box center [298, 433] width 48 height 48
click at [761, 304] on button "h" at bounding box center [769, 299] width 48 height 48
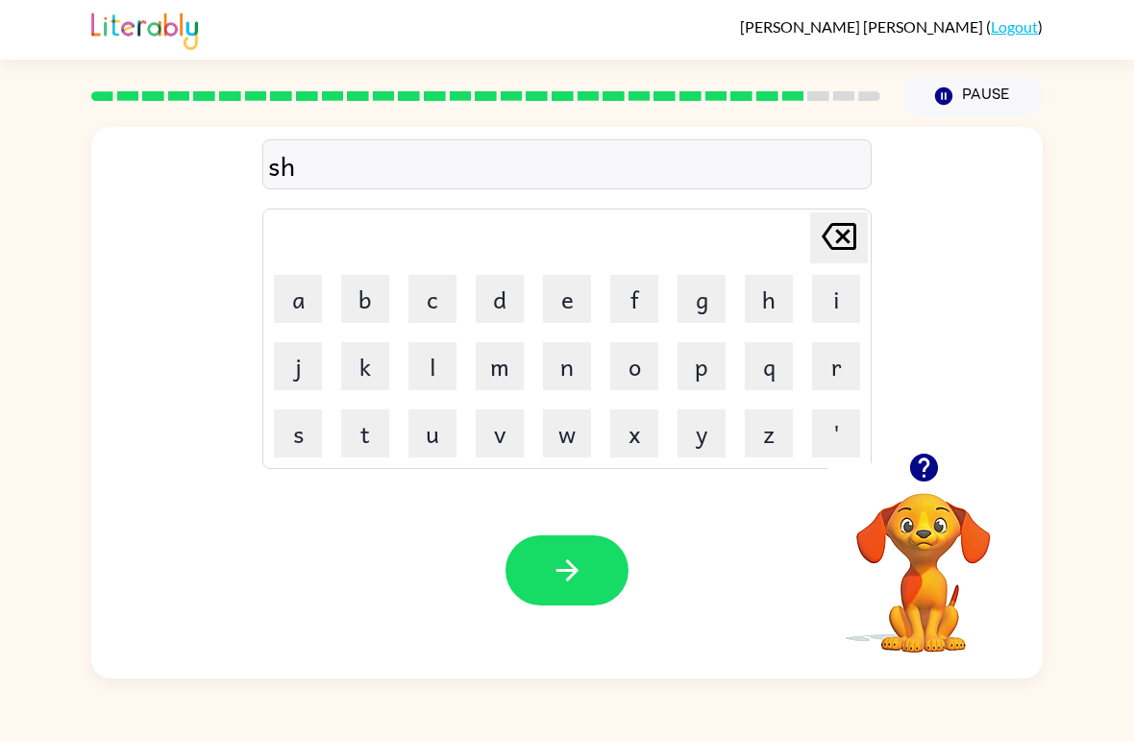
click at [440, 428] on button "u" at bounding box center [432, 433] width 48 height 48
click at [361, 435] on button "t" at bounding box center [365, 433] width 48 height 48
click at [579, 577] on icon "button" at bounding box center [568, 570] width 34 height 34
click at [363, 444] on button "t" at bounding box center [365, 433] width 48 height 48
click at [788, 299] on button "h" at bounding box center [769, 299] width 48 height 48
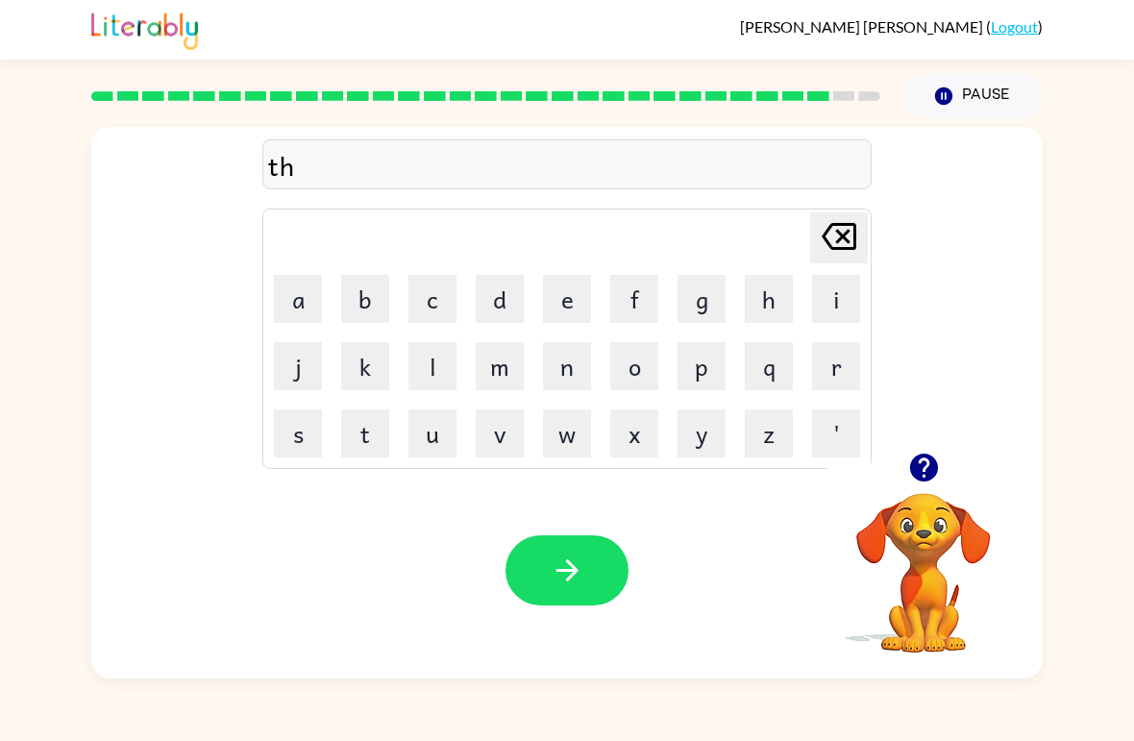
click at [436, 446] on button "u" at bounding box center [432, 433] width 48 height 48
click at [841, 375] on button "r" at bounding box center [836, 366] width 48 height 48
click at [284, 445] on button "s" at bounding box center [298, 433] width 48 height 48
click at [366, 443] on button "t" at bounding box center [365, 433] width 48 height 48
click at [582, 567] on icon "button" at bounding box center [568, 570] width 34 height 34
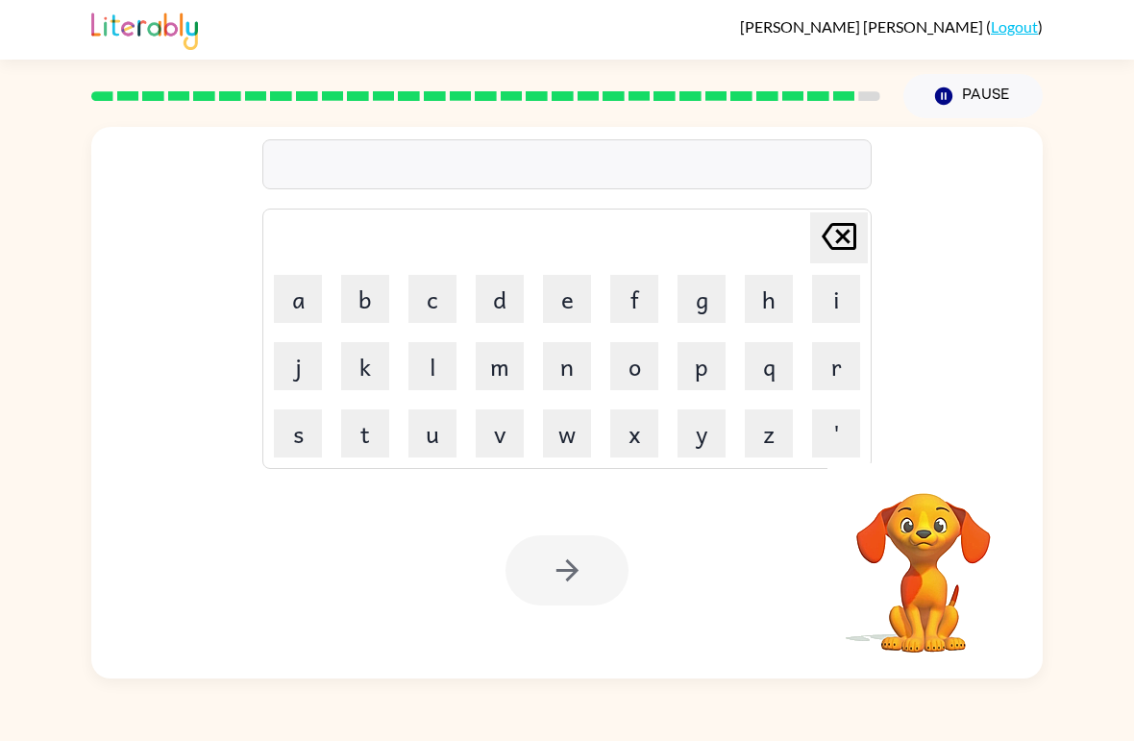
click at [850, 380] on button "r" at bounding box center [836, 366] width 48 height 48
click at [833, 298] on button "i" at bounding box center [836, 299] width 48 height 48
click at [713, 372] on button "p" at bounding box center [701, 366] width 48 height 48
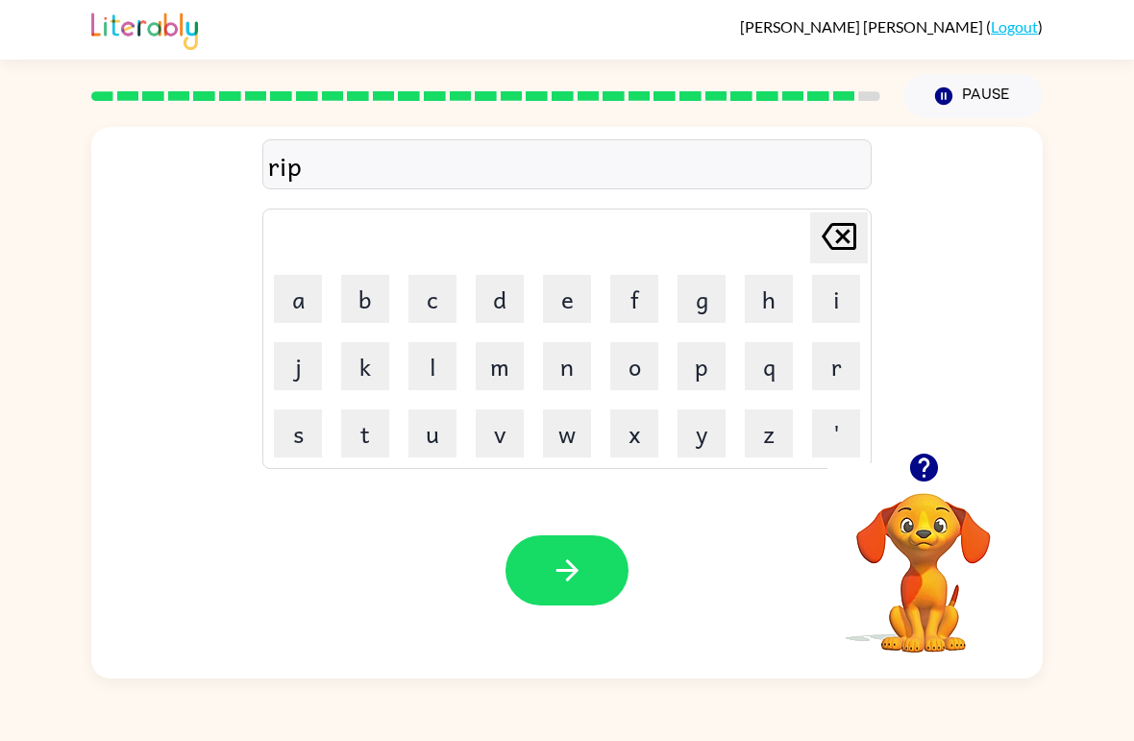
click at [563, 303] on button "e" at bounding box center [567, 299] width 48 height 48
click at [580, 577] on icon "button" at bounding box center [568, 570] width 34 height 34
